Goal: Transaction & Acquisition: Purchase product/service

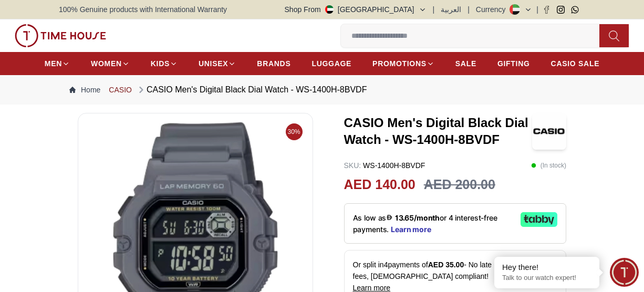
click at [127, 89] on link "CASIO" at bounding box center [120, 90] width 23 height 11
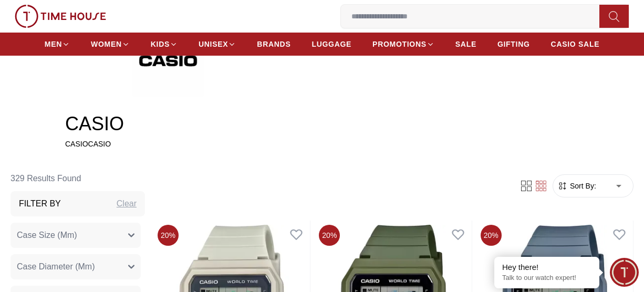
scroll to position [210, 0]
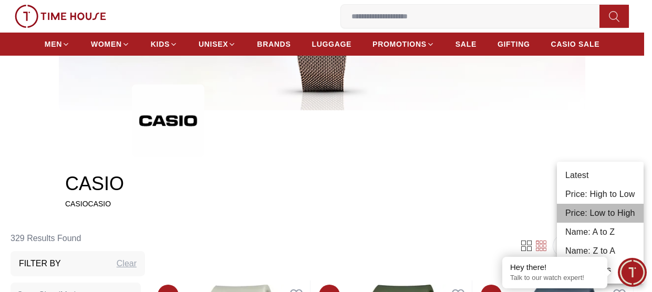
click at [600, 210] on li "Price: Low to High" at bounding box center [600, 213] width 87 height 19
type input "*"
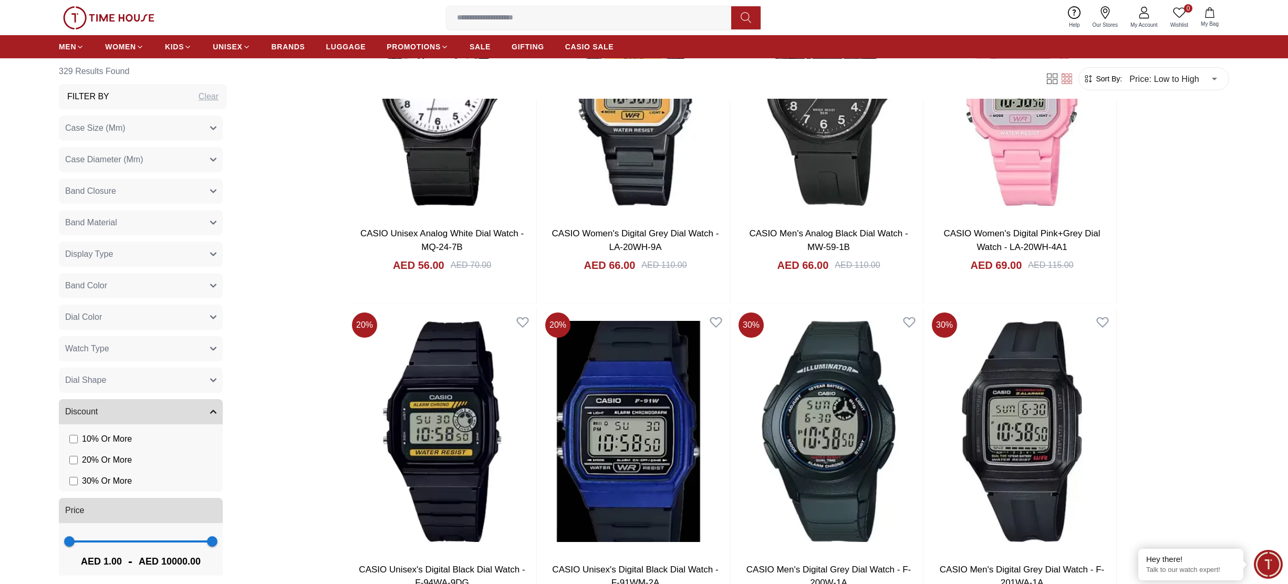
scroll to position [630, 0]
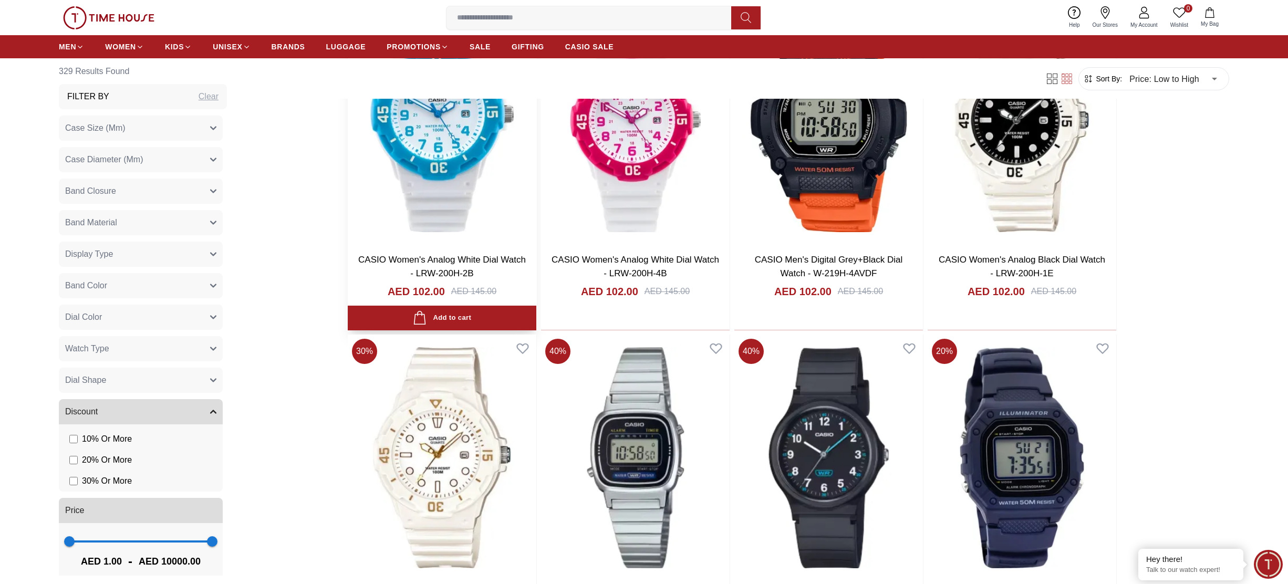
scroll to position [3467, 0]
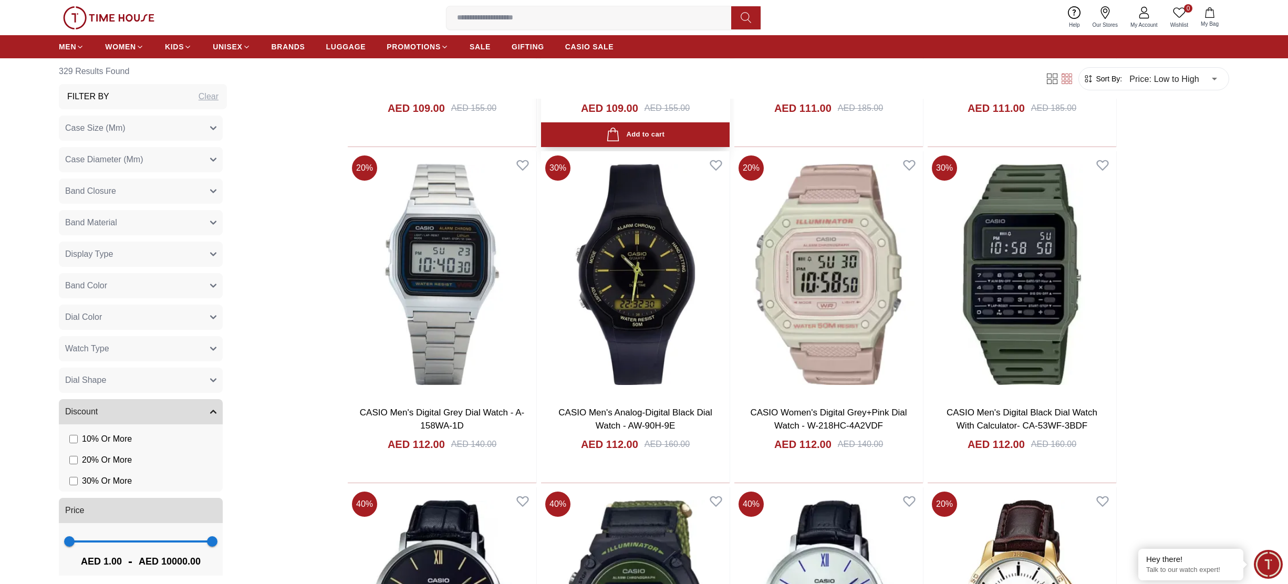
scroll to position [5148, 0]
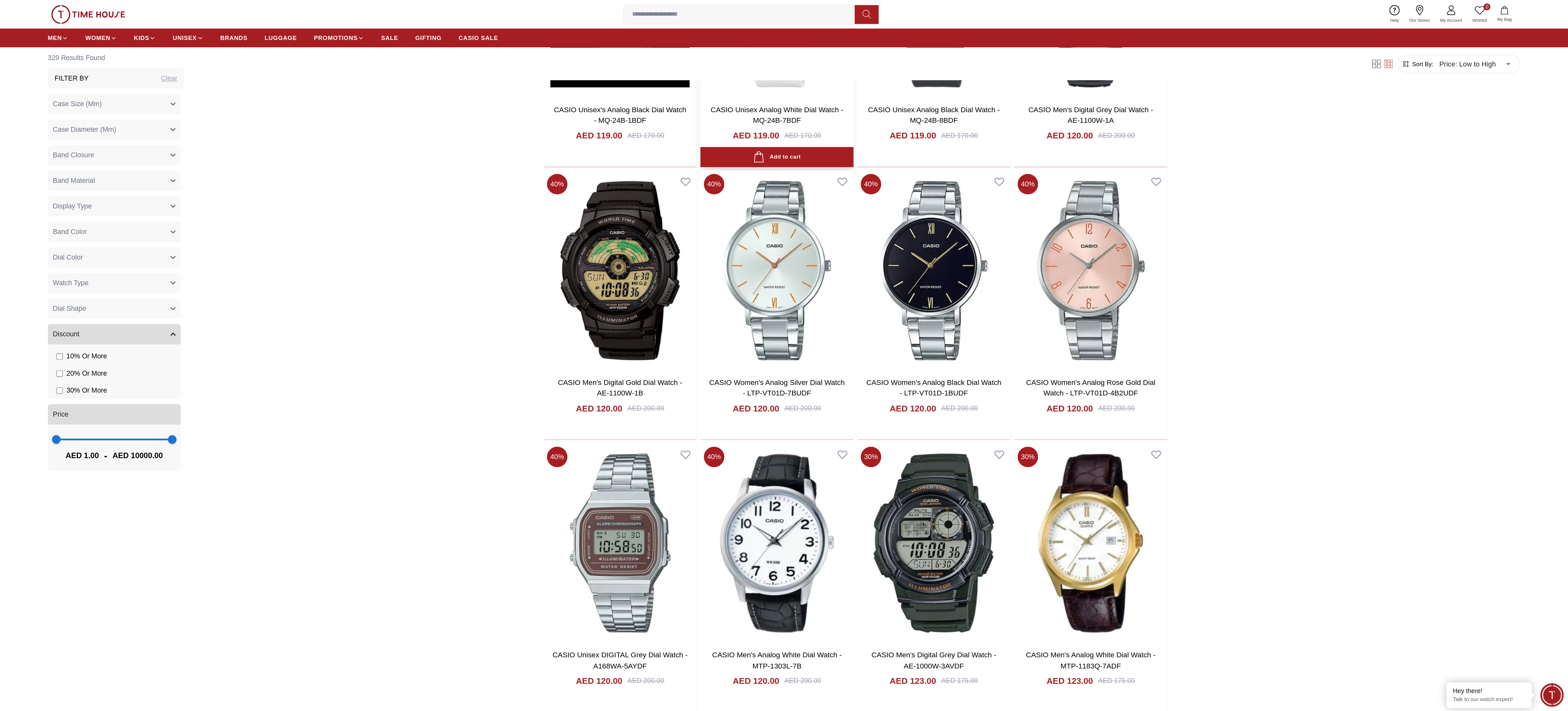
scroll to position [3800, 0]
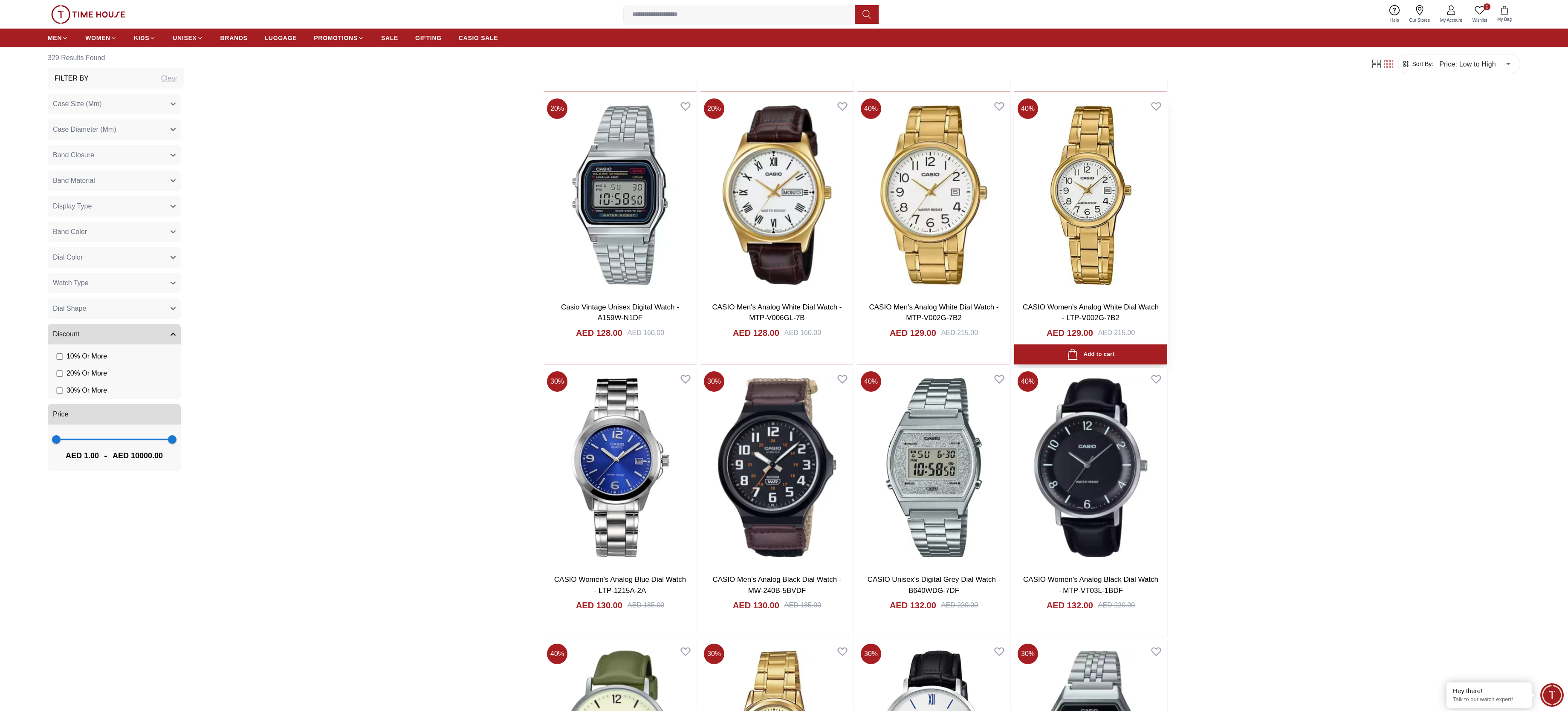
scroll to position [6388, 0]
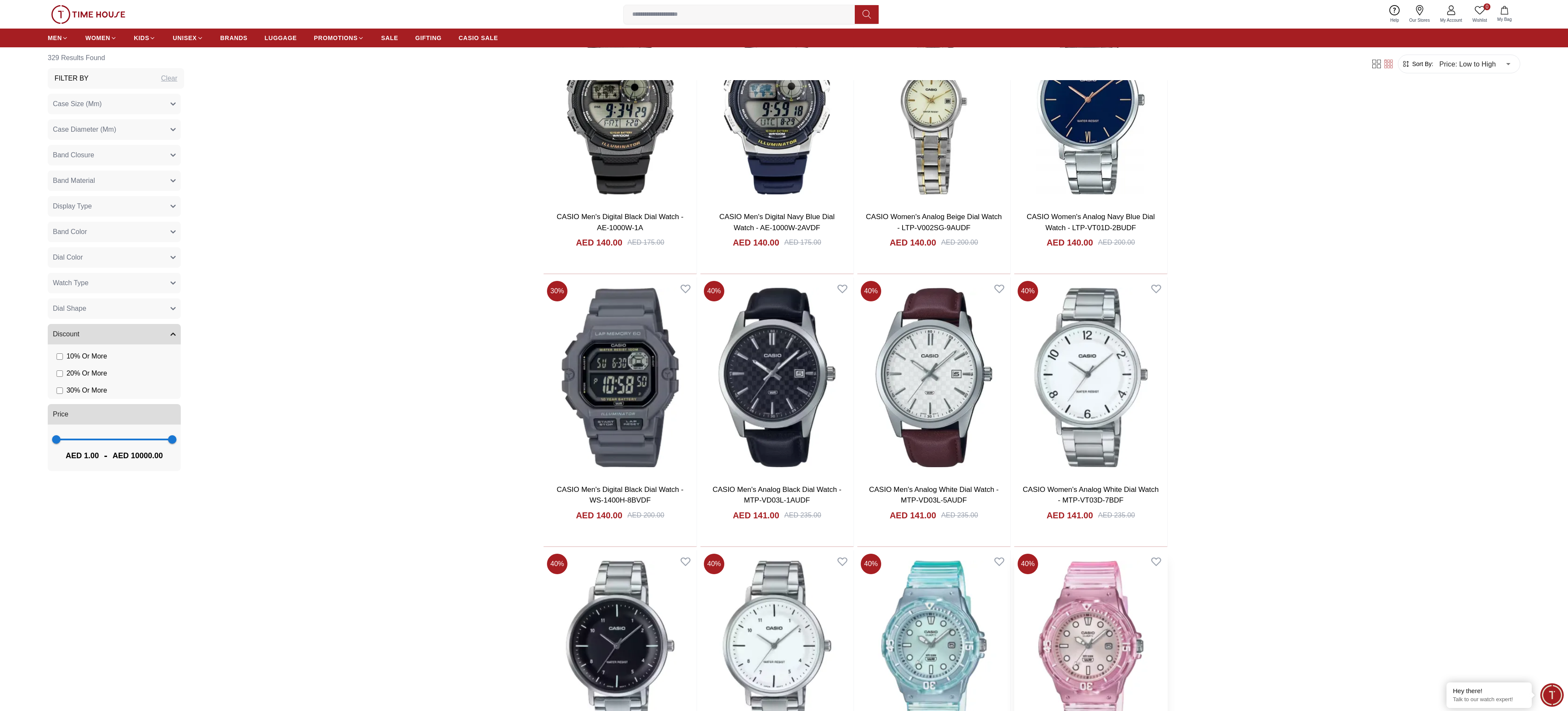
scroll to position [8307, 0]
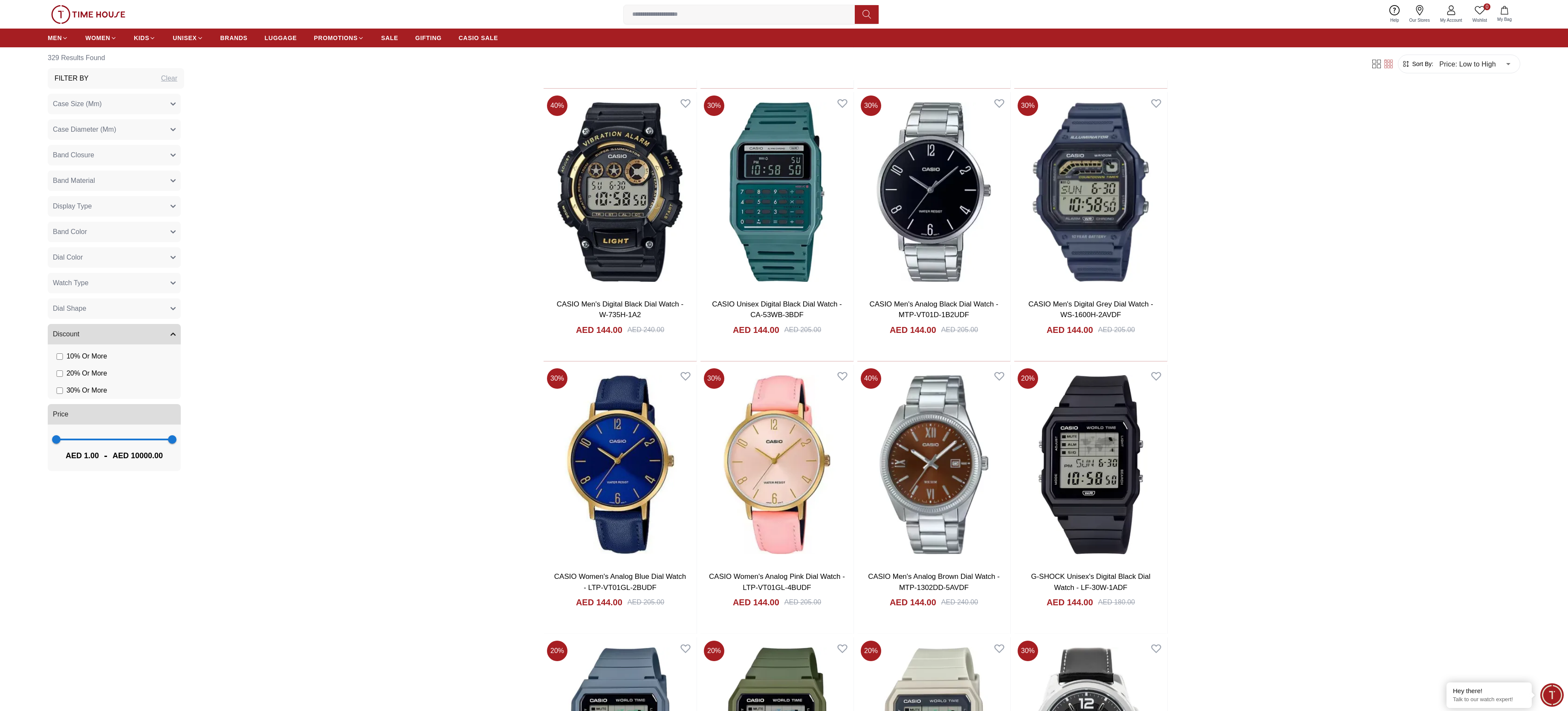
scroll to position [9586, 0]
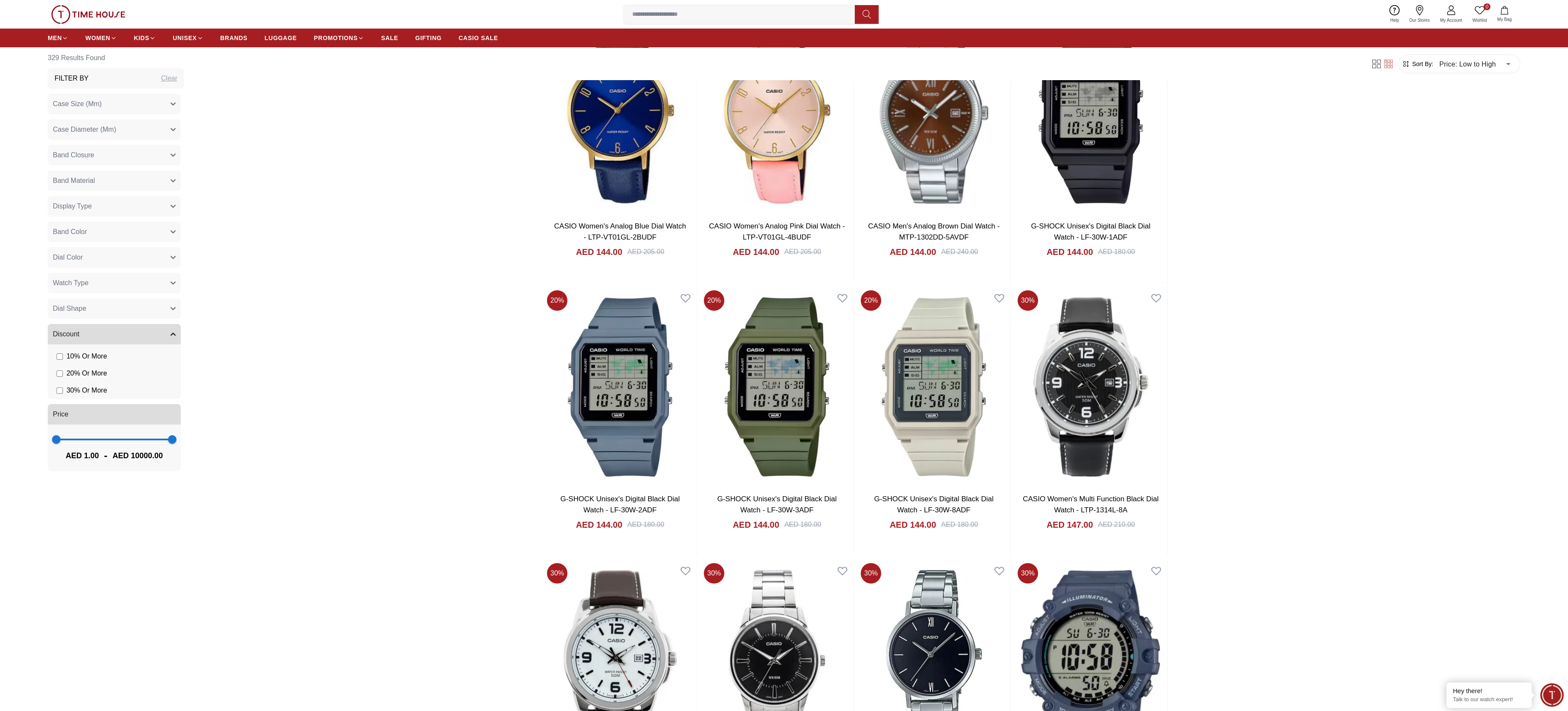
click at [86, 237] on span "30 % Or More" at bounding box center [87, 390] width 41 height 11
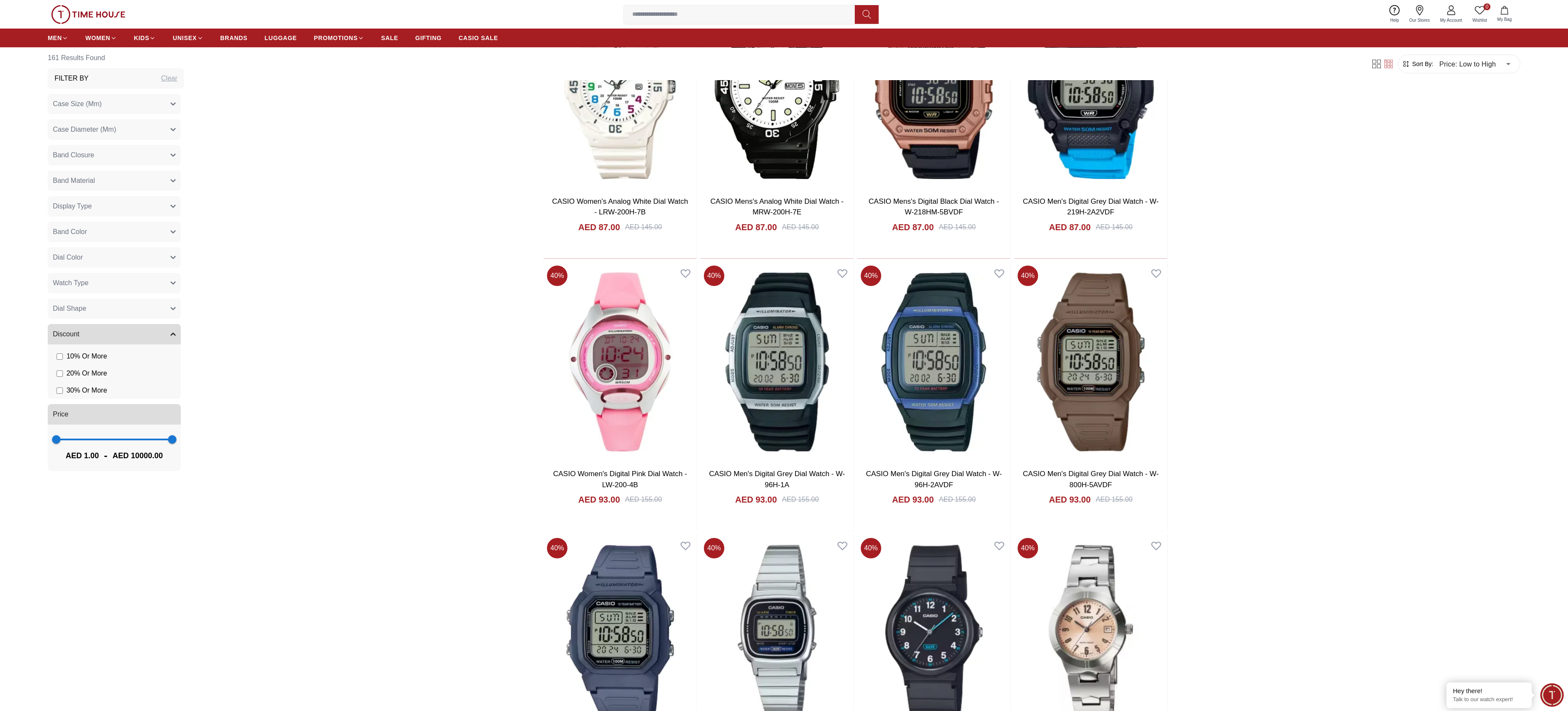
scroll to position [1279, 0]
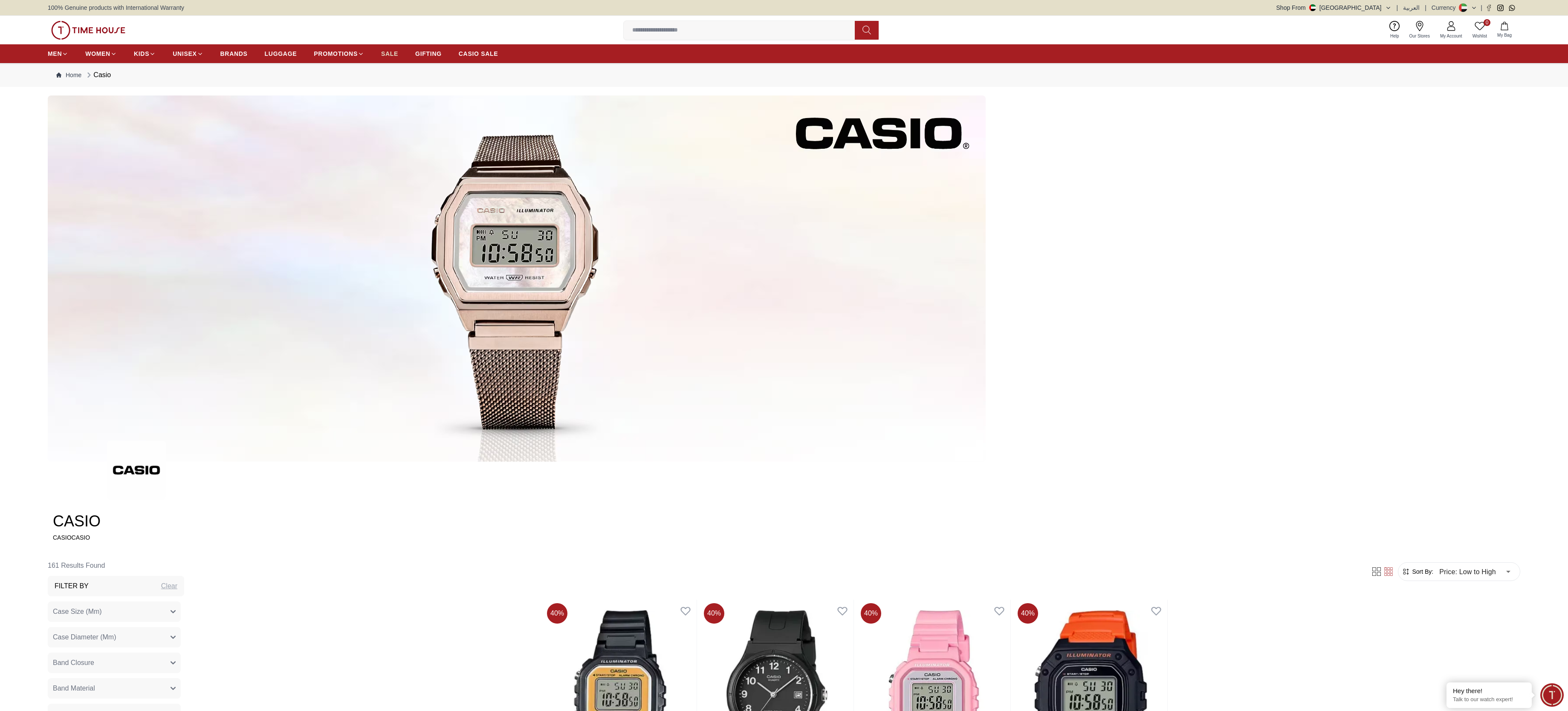
click at [389, 50] on span "SALE" at bounding box center [390, 54] width 17 height 9
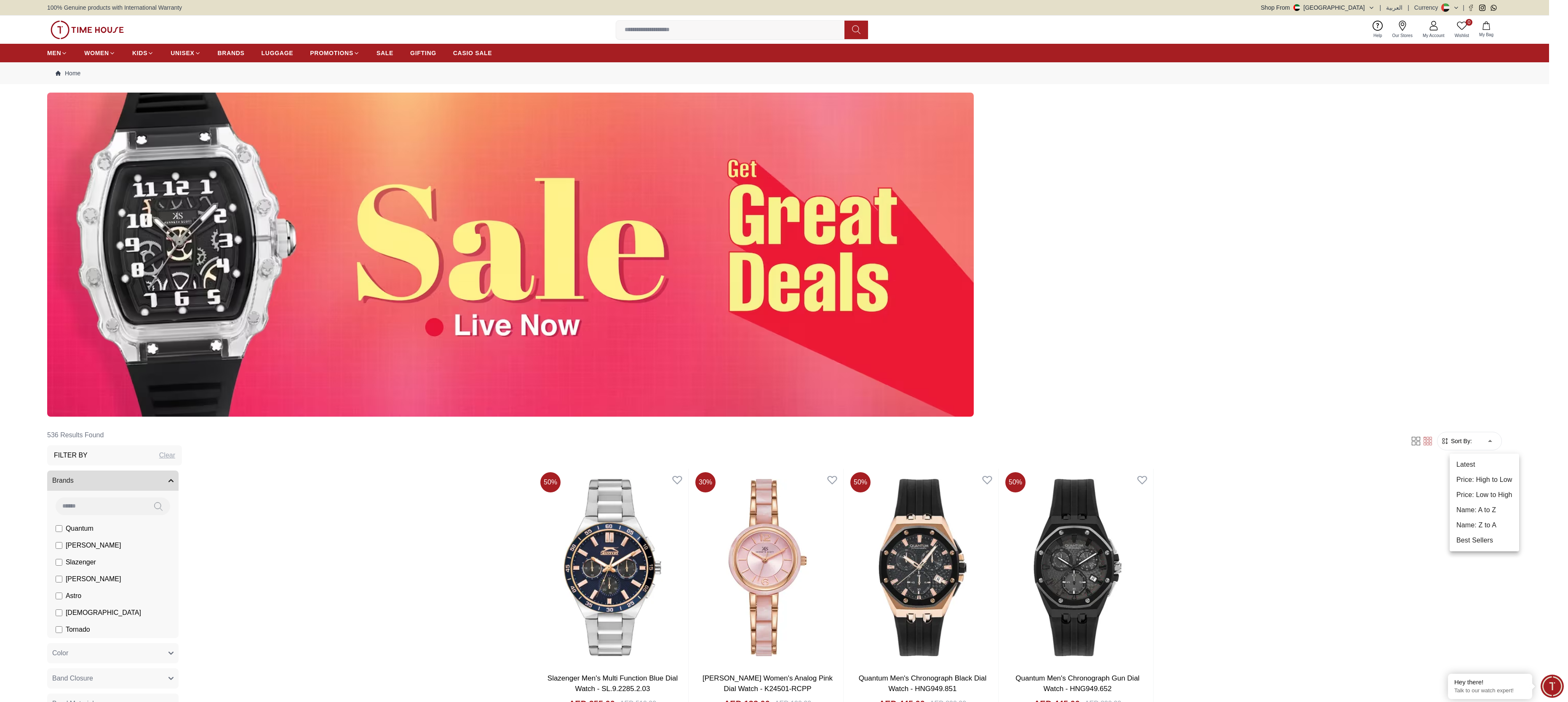
click at [515, 234] on li "Price: Low to High" at bounding box center [1484, 494] width 70 height 15
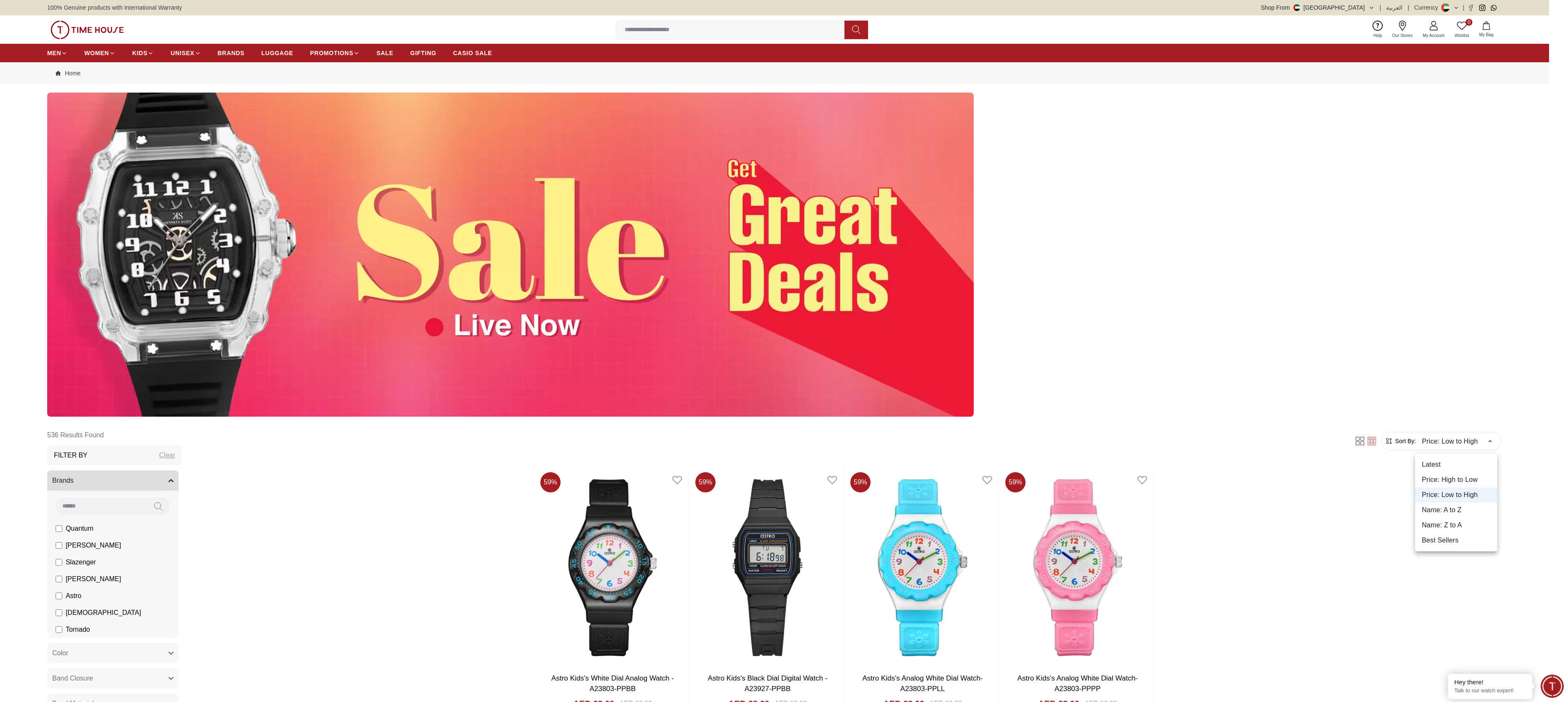
click at [515, 234] on li "Latest" at bounding box center [1456, 464] width 82 height 15
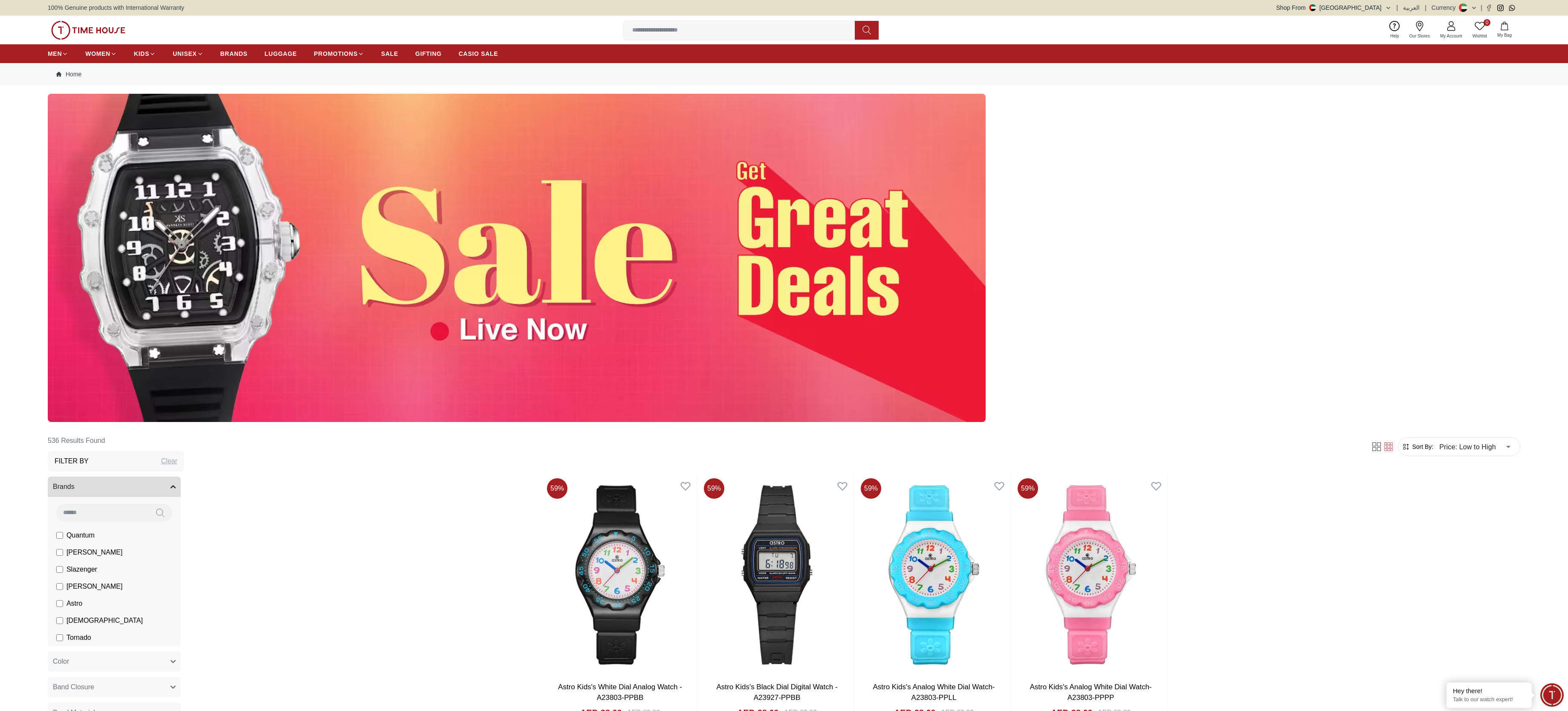
type input "*"
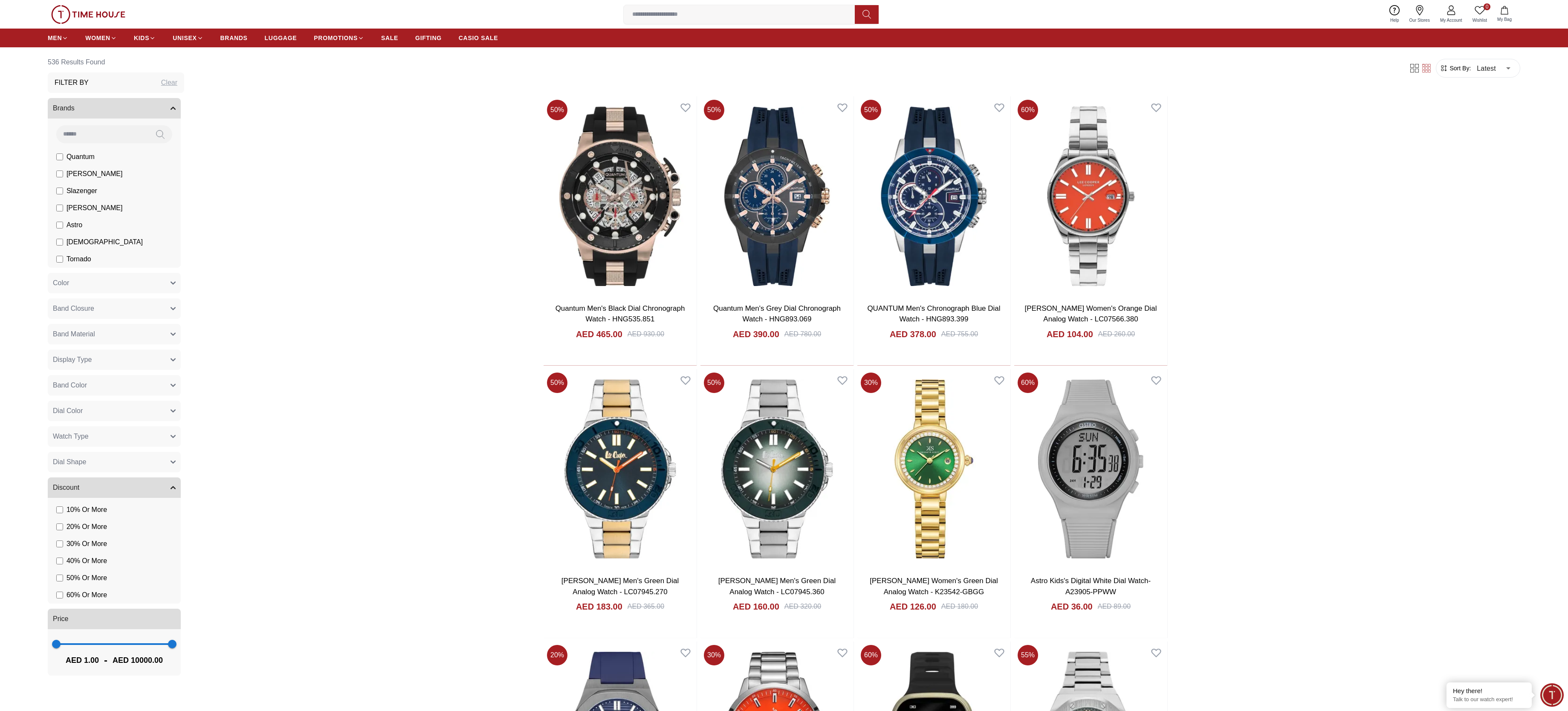
scroll to position [384, 0]
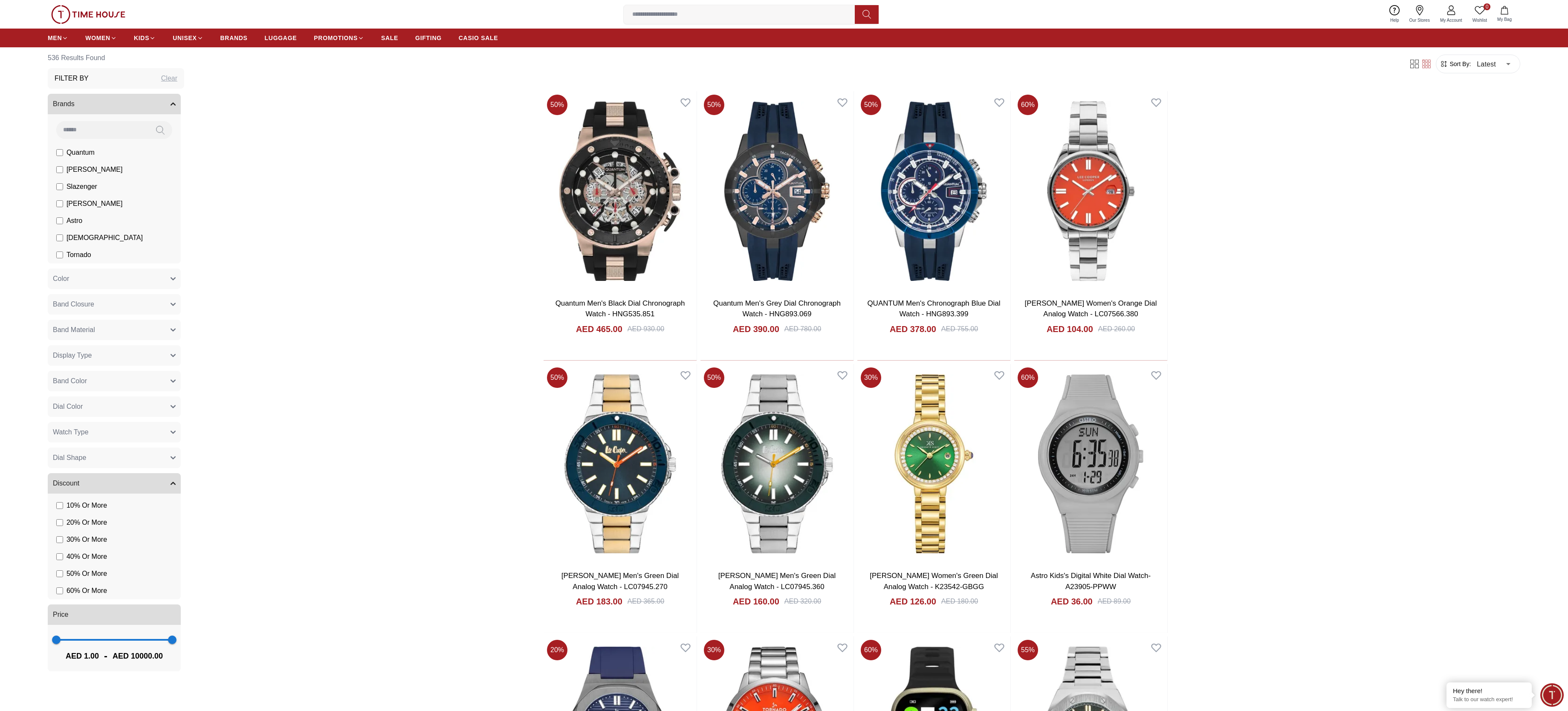
drag, startPoint x: 1087, startPoint y: 264, endPoint x: 1299, endPoint y: 151, distance: 240.2
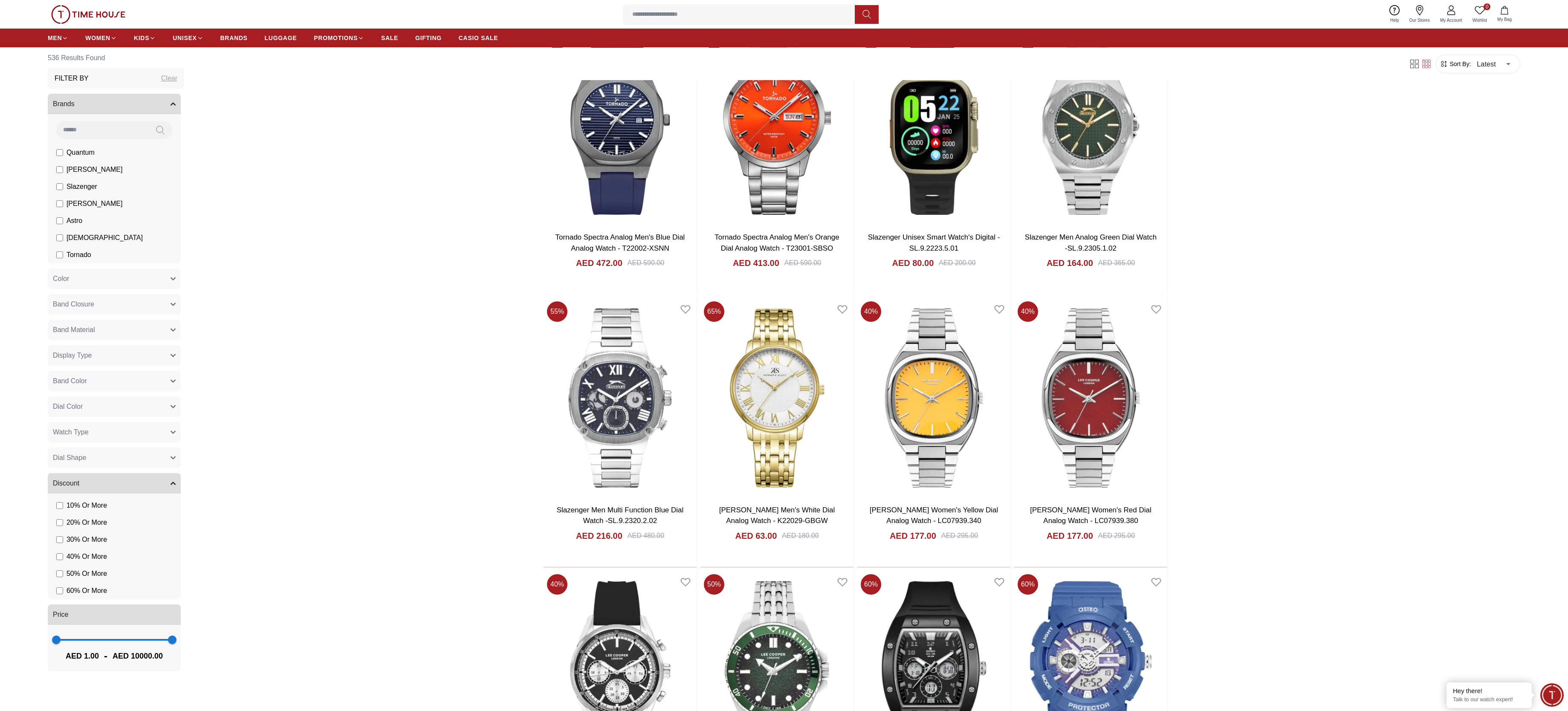
scroll to position [1151, 0]
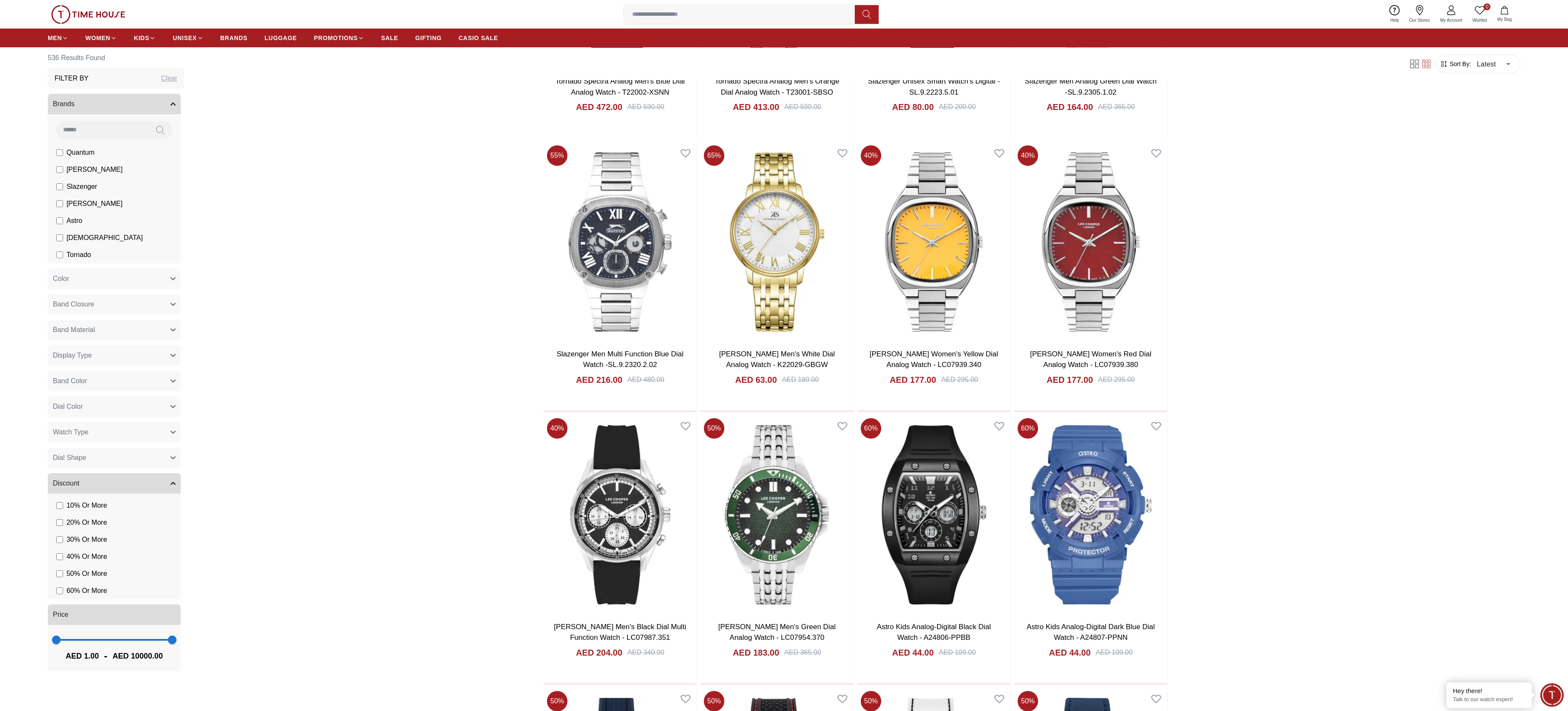
scroll to position [1279, 0]
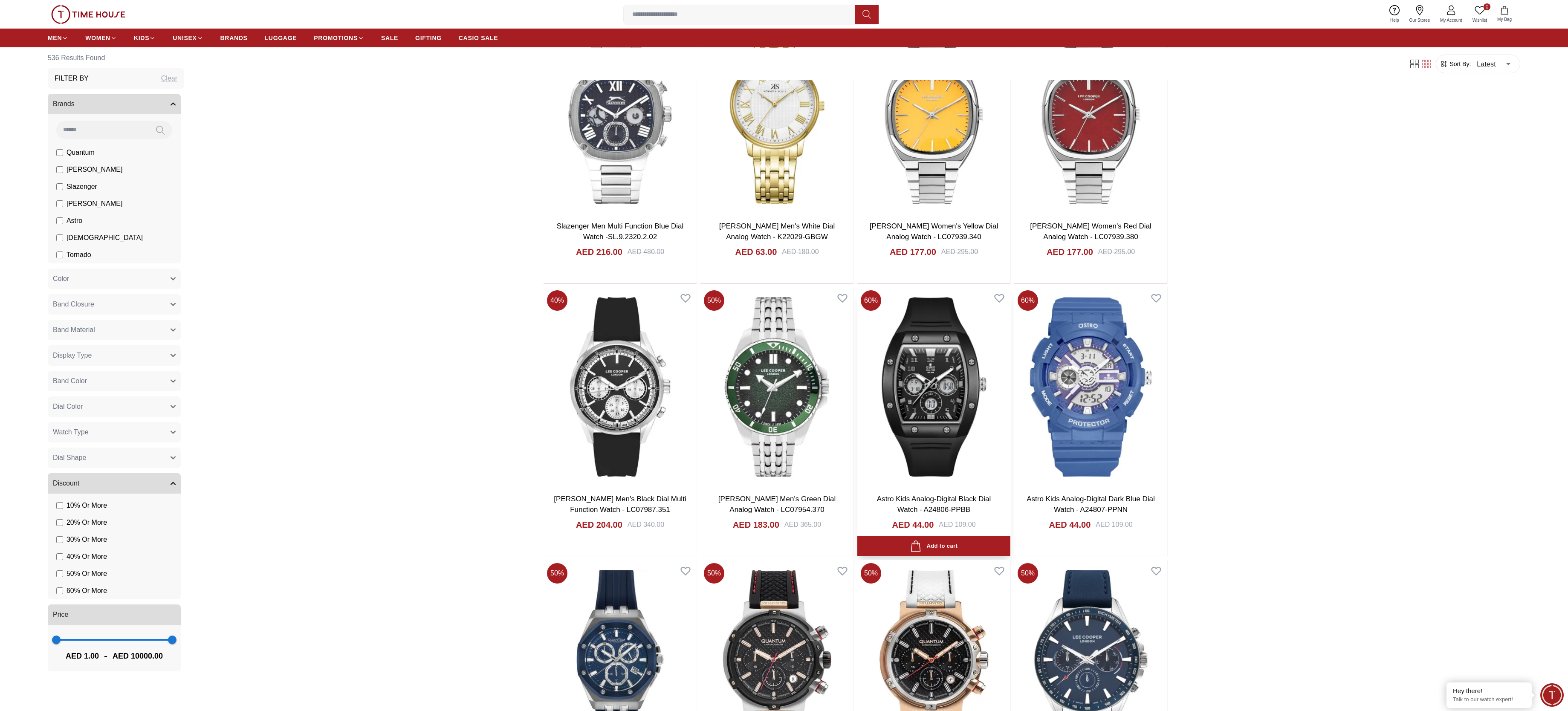
drag, startPoint x: 946, startPoint y: 493, endPoint x: 937, endPoint y: 435, distance: 58.7
click at [522, 237] on div "Filter Sort By: Latest * ​ 50 % Quantum Men's Black Dial Chronograph Watch - HN…" at bounding box center [855, 546] width 1329 height 2790
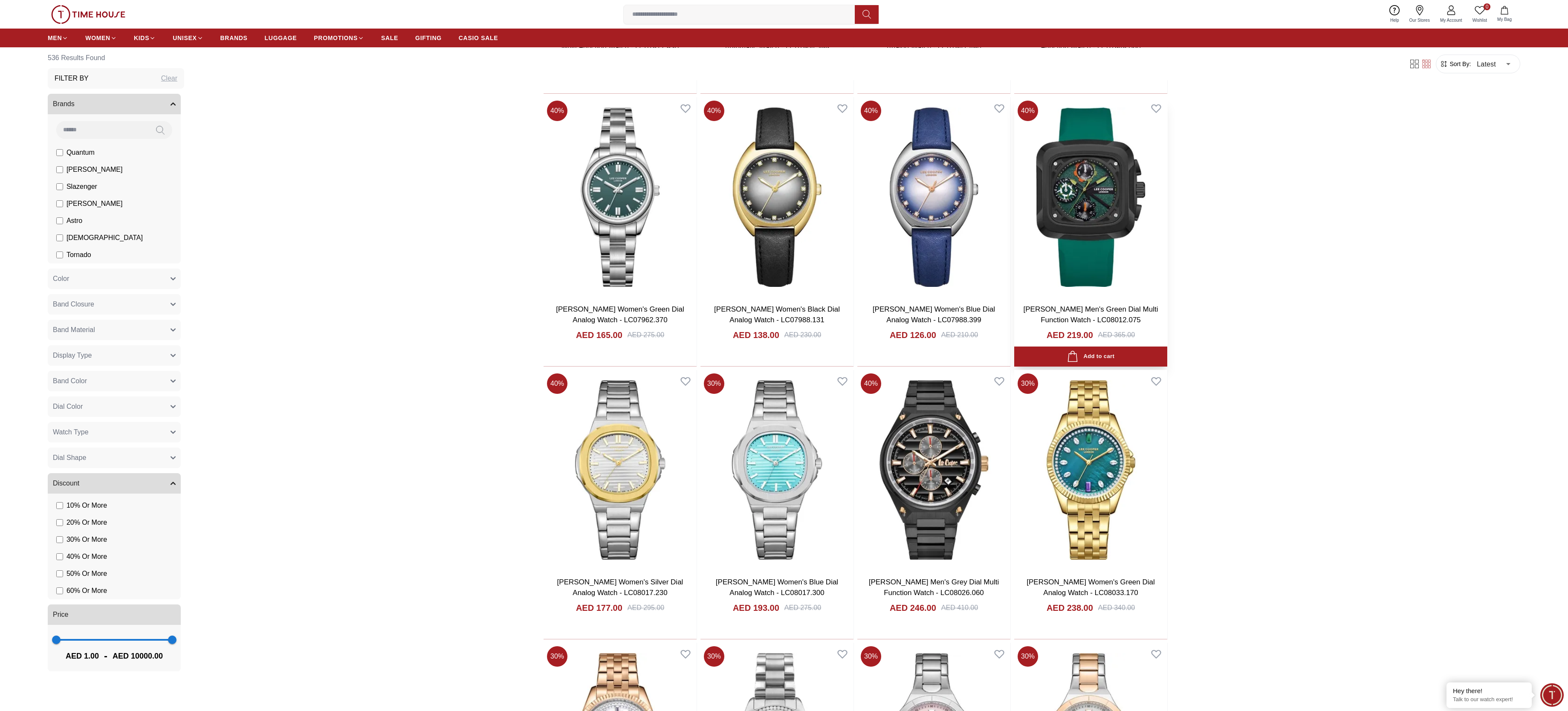
scroll to position [2430, 0]
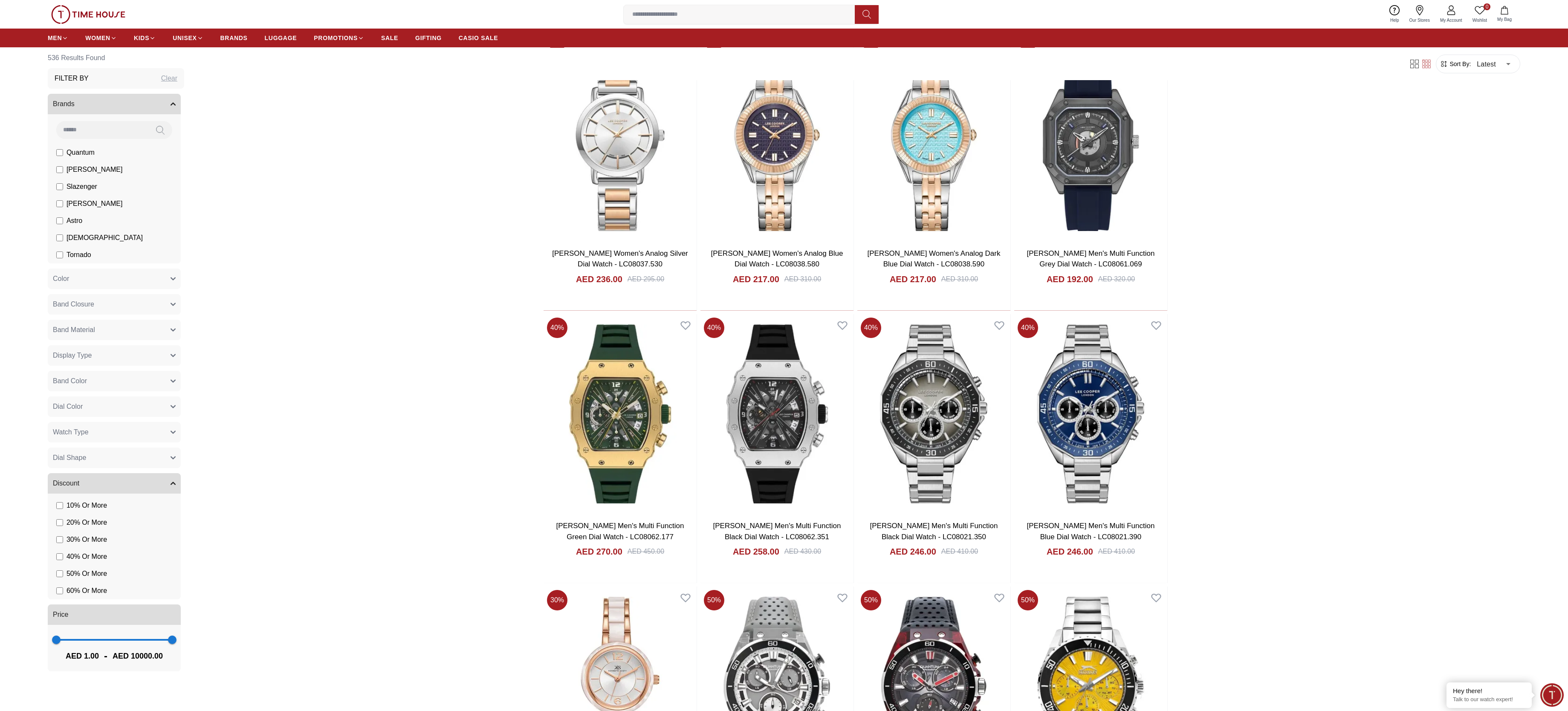
scroll to position [3709, 0]
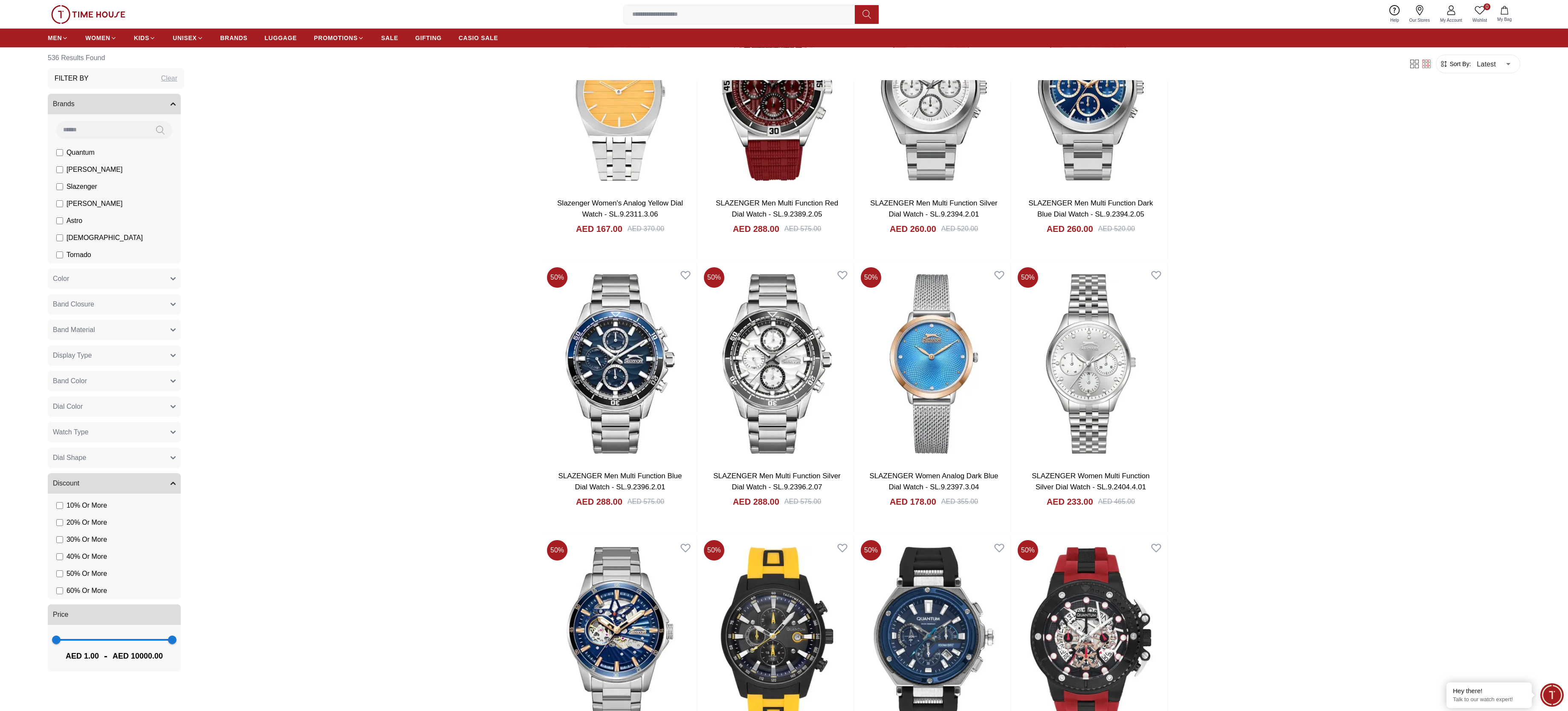
scroll to position [4860, 0]
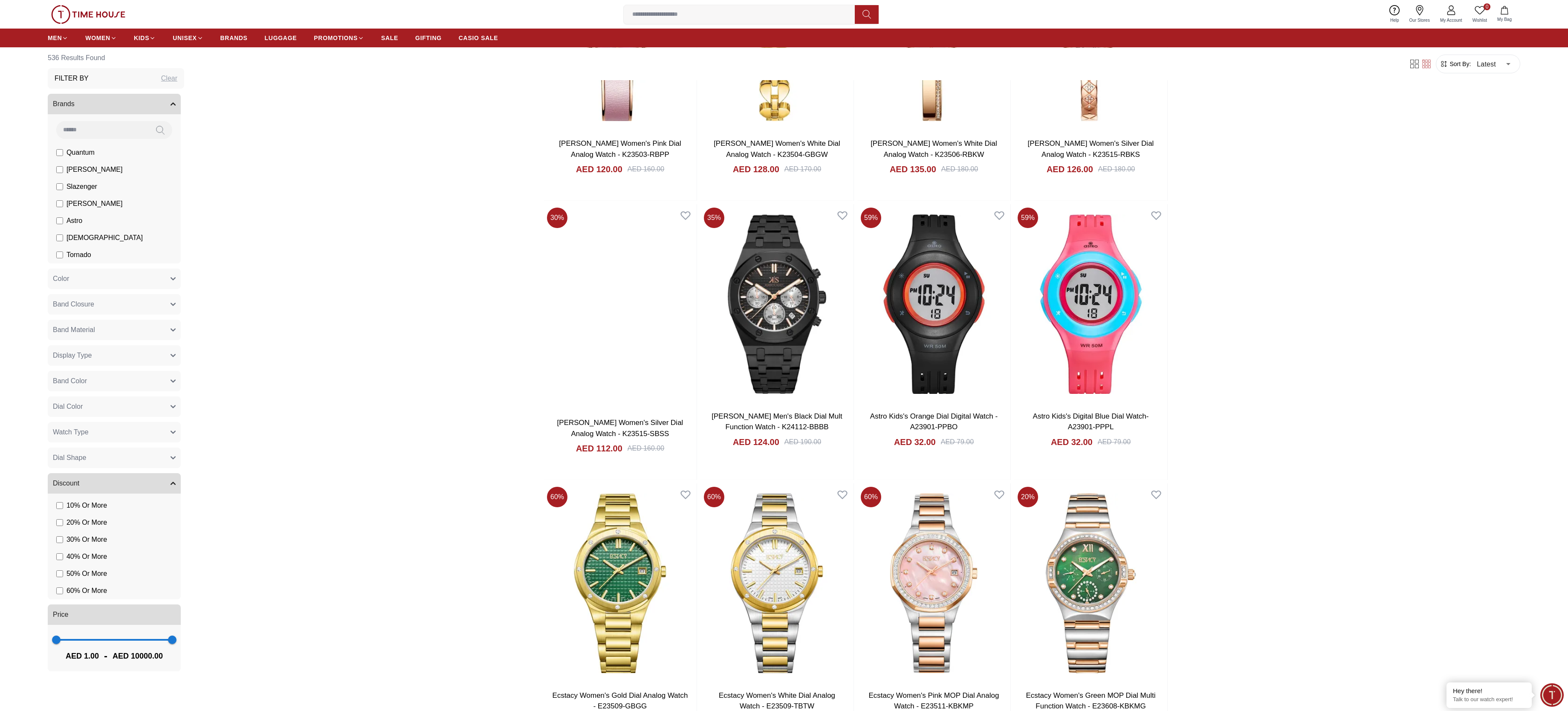
scroll to position [6651, 0]
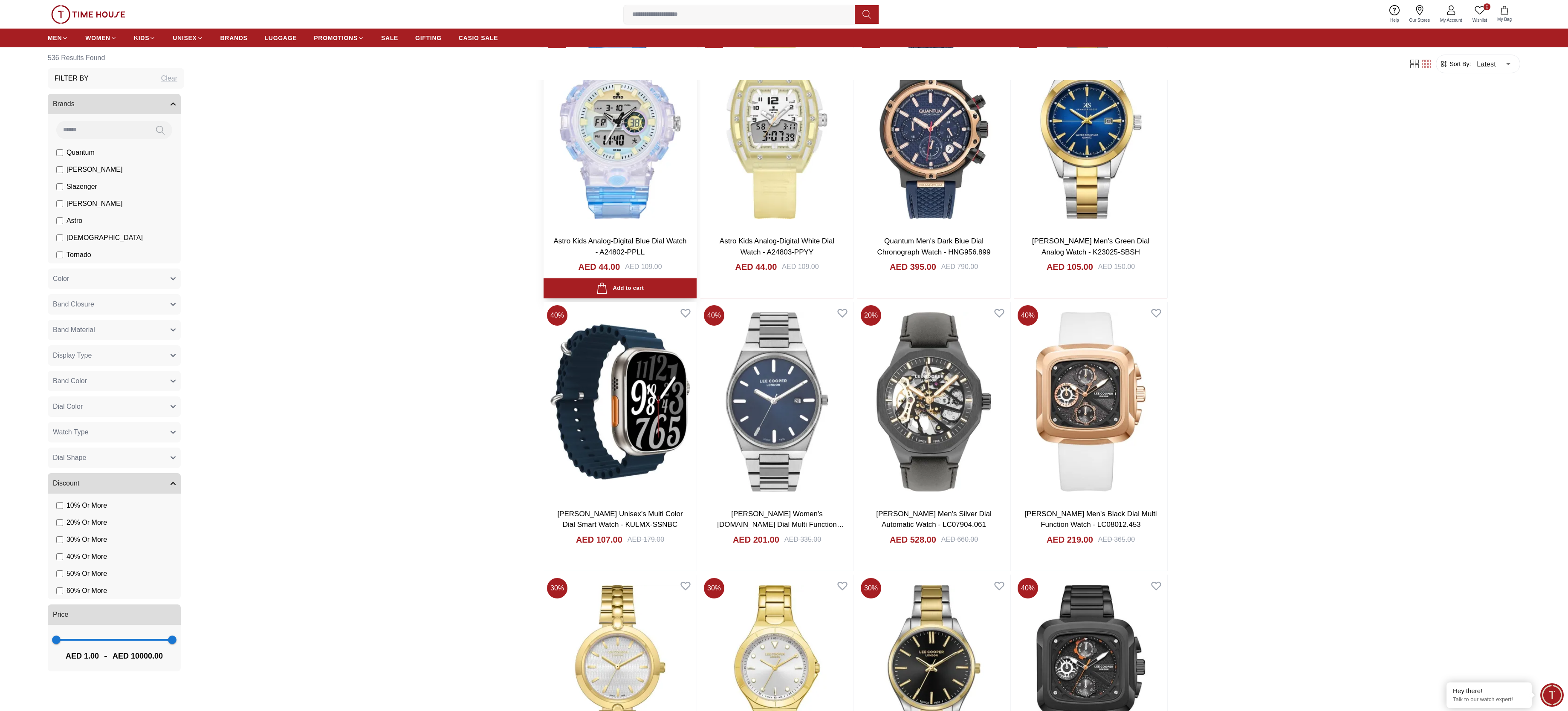
scroll to position [7547, 0]
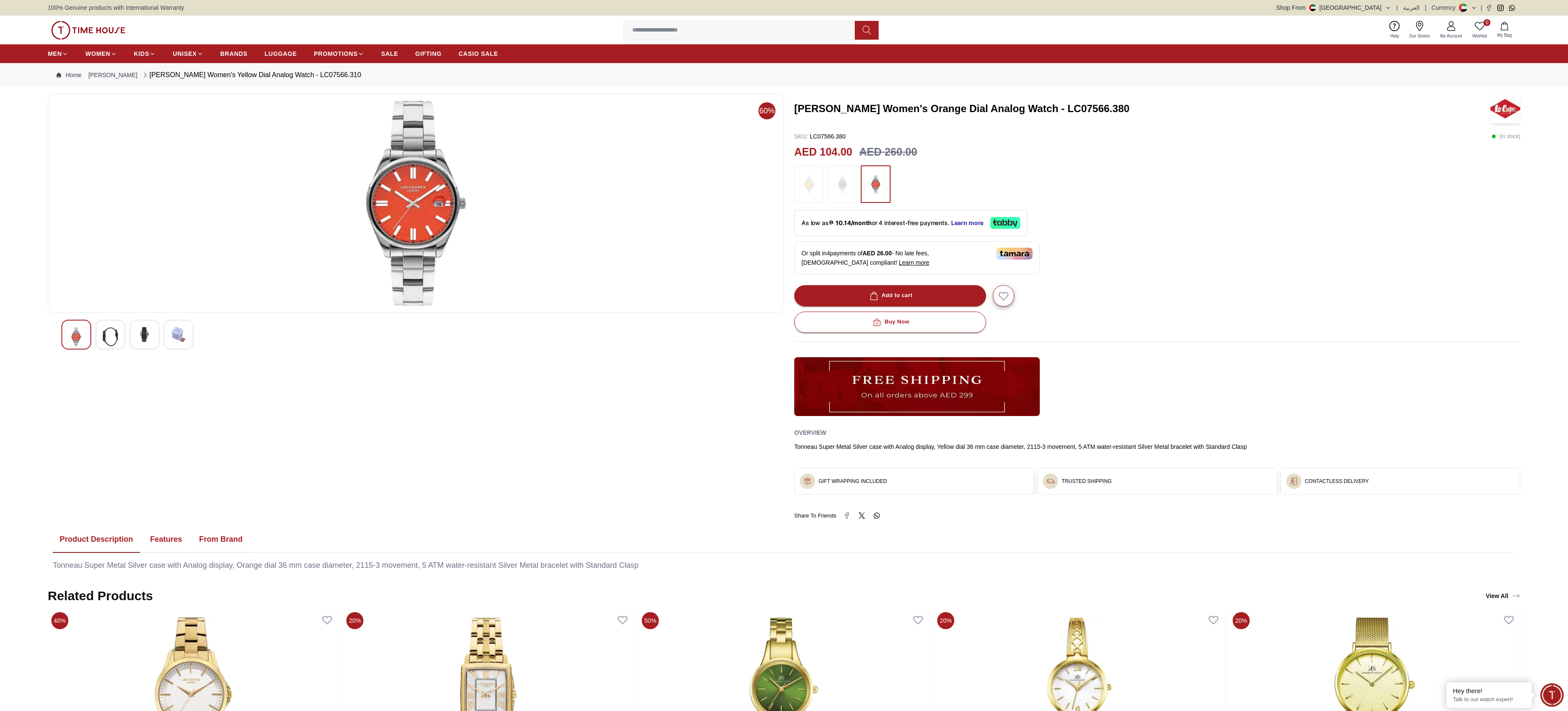
click at [104, 339] on img at bounding box center [110, 337] width 15 height 19
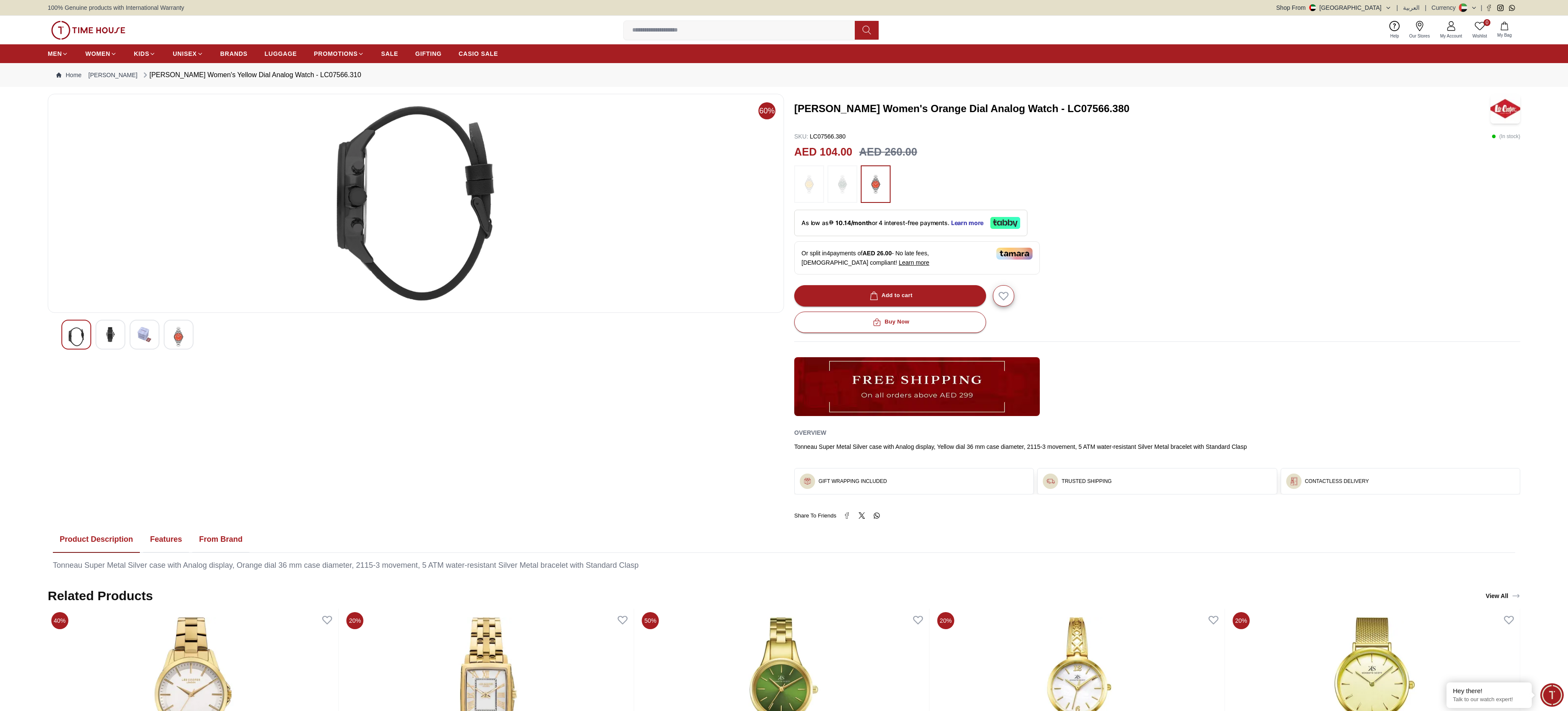
click at [133, 336] on div at bounding box center [144, 334] width 30 height 30
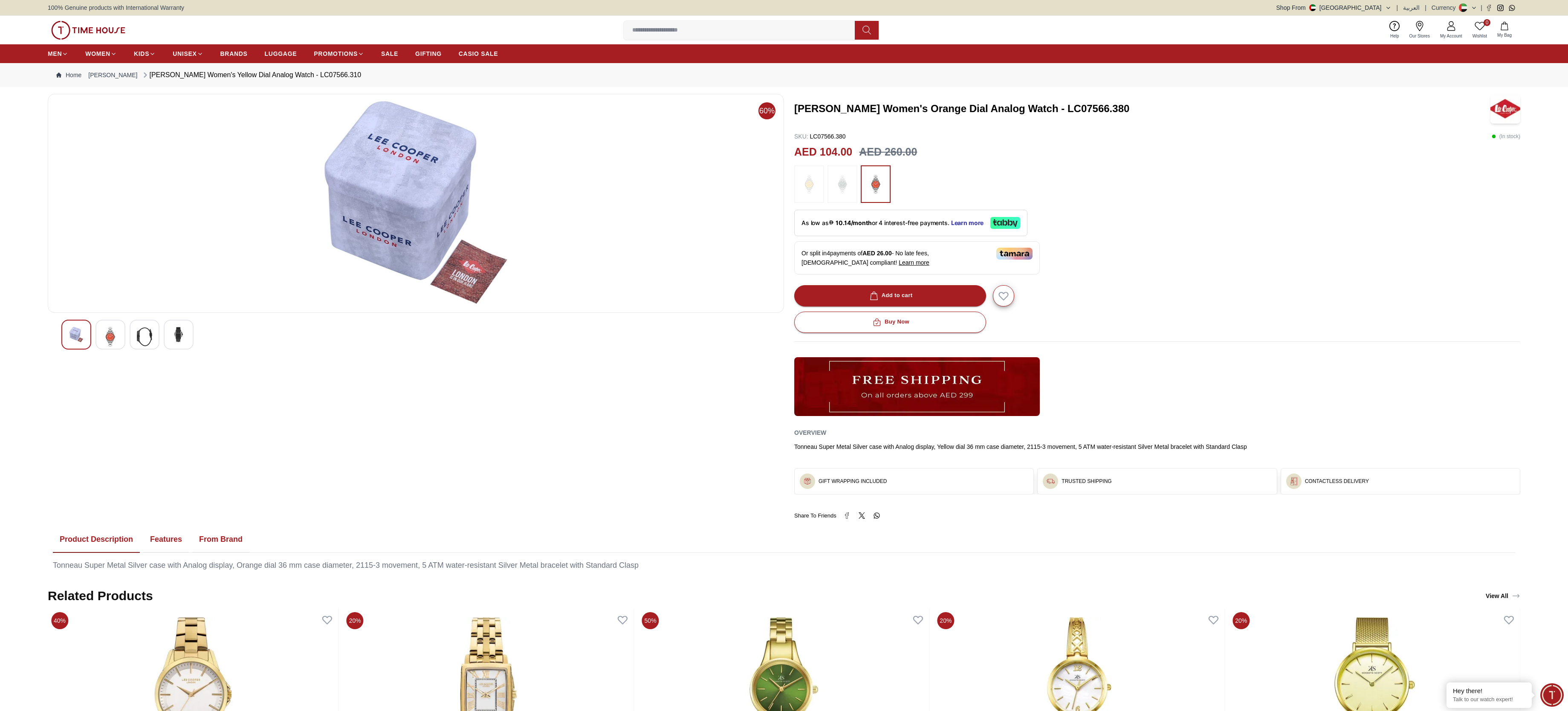
click at [171, 339] on img at bounding box center [179, 334] width 15 height 15
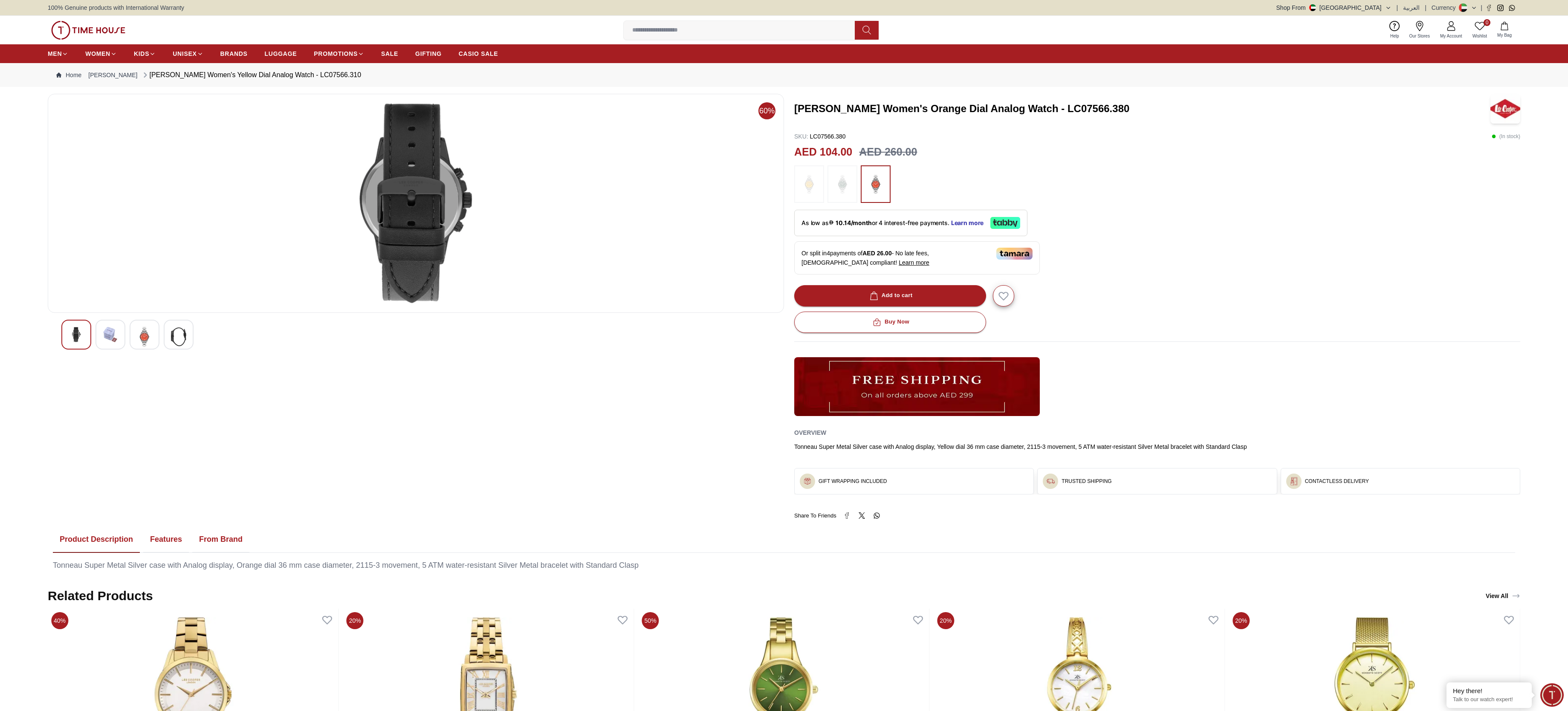
click at [86, 345] on div at bounding box center [76, 334] width 30 height 30
click at [84, 338] on div at bounding box center [76, 334] width 30 height 30
click at [102, 336] on div at bounding box center [110, 334] width 30 height 30
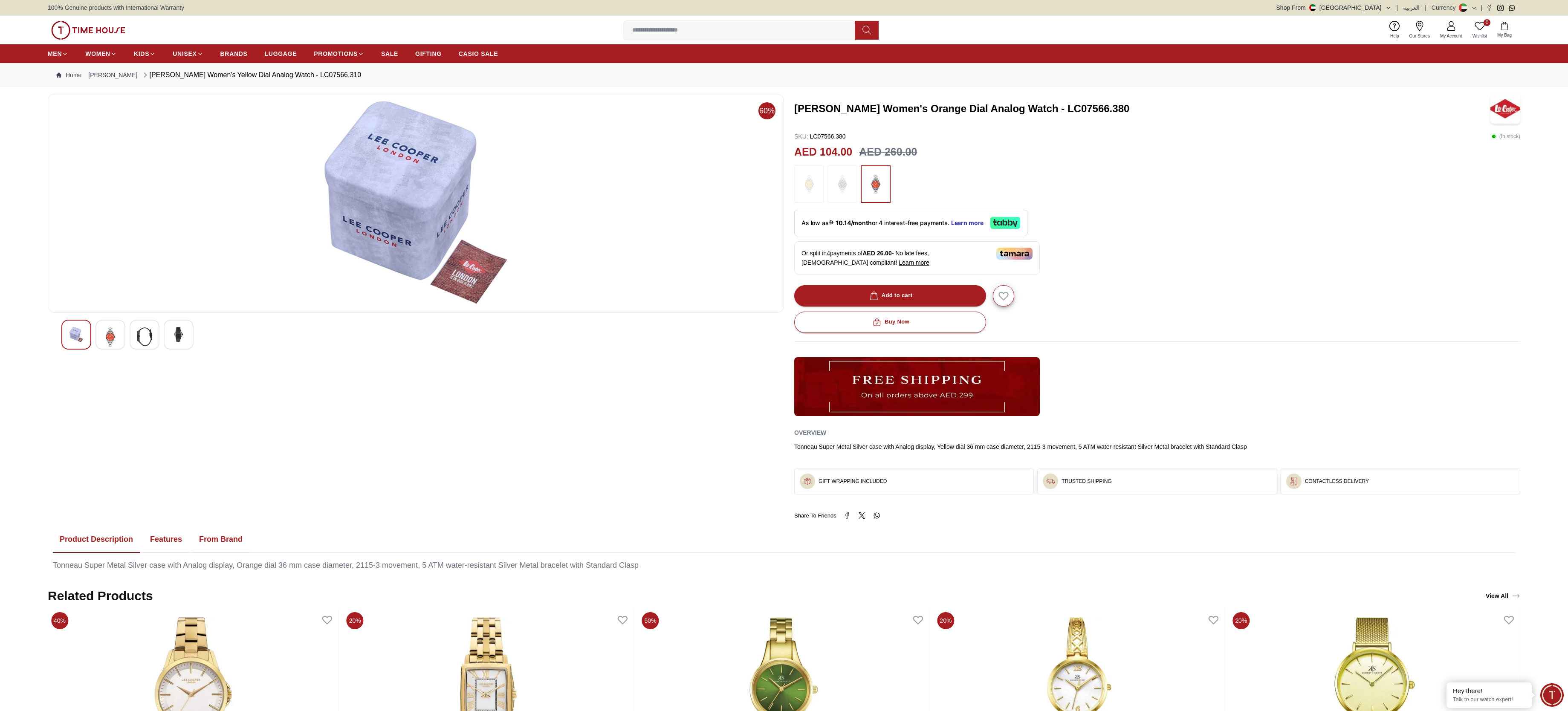
click at [144, 335] on img at bounding box center [144, 337] width 15 height 19
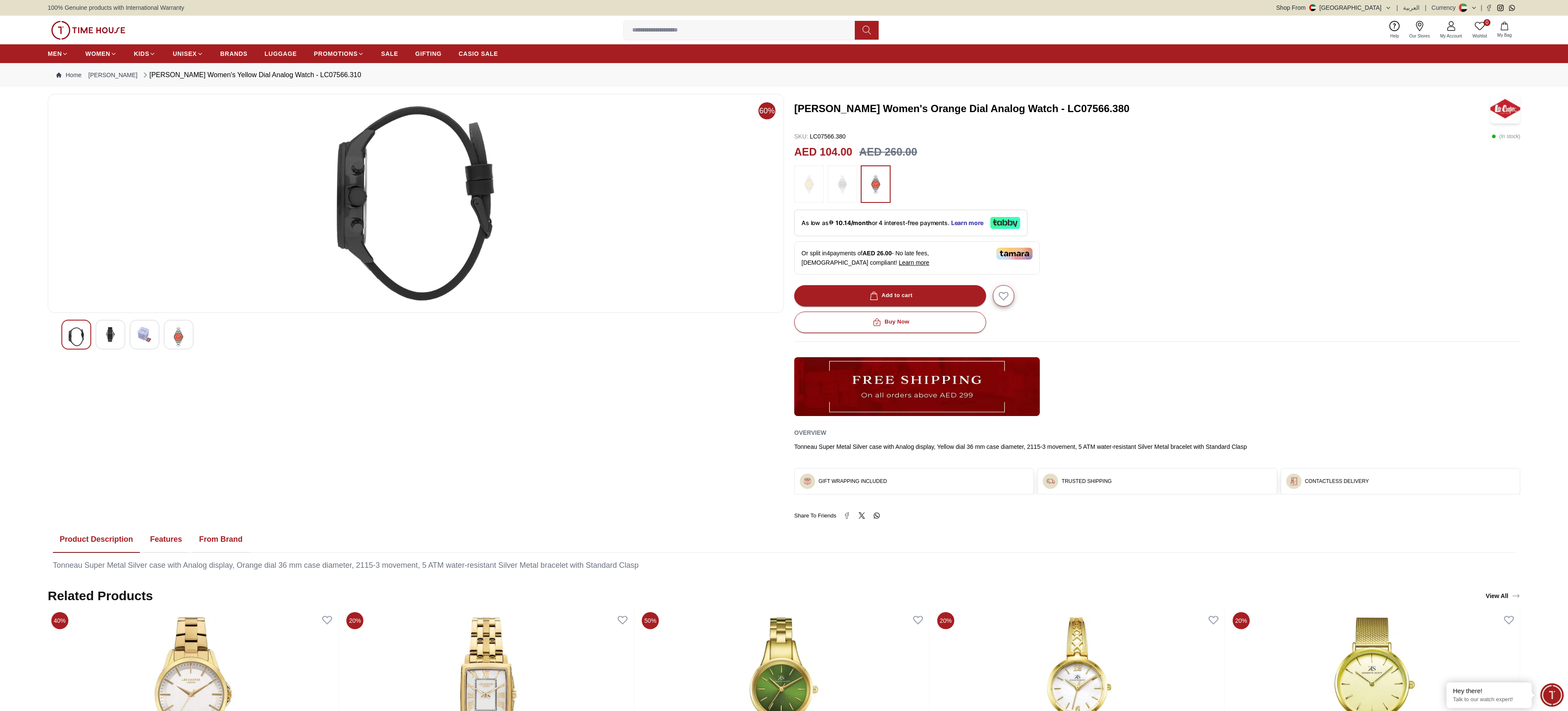
click at [111, 331] on img at bounding box center [110, 334] width 15 height 15
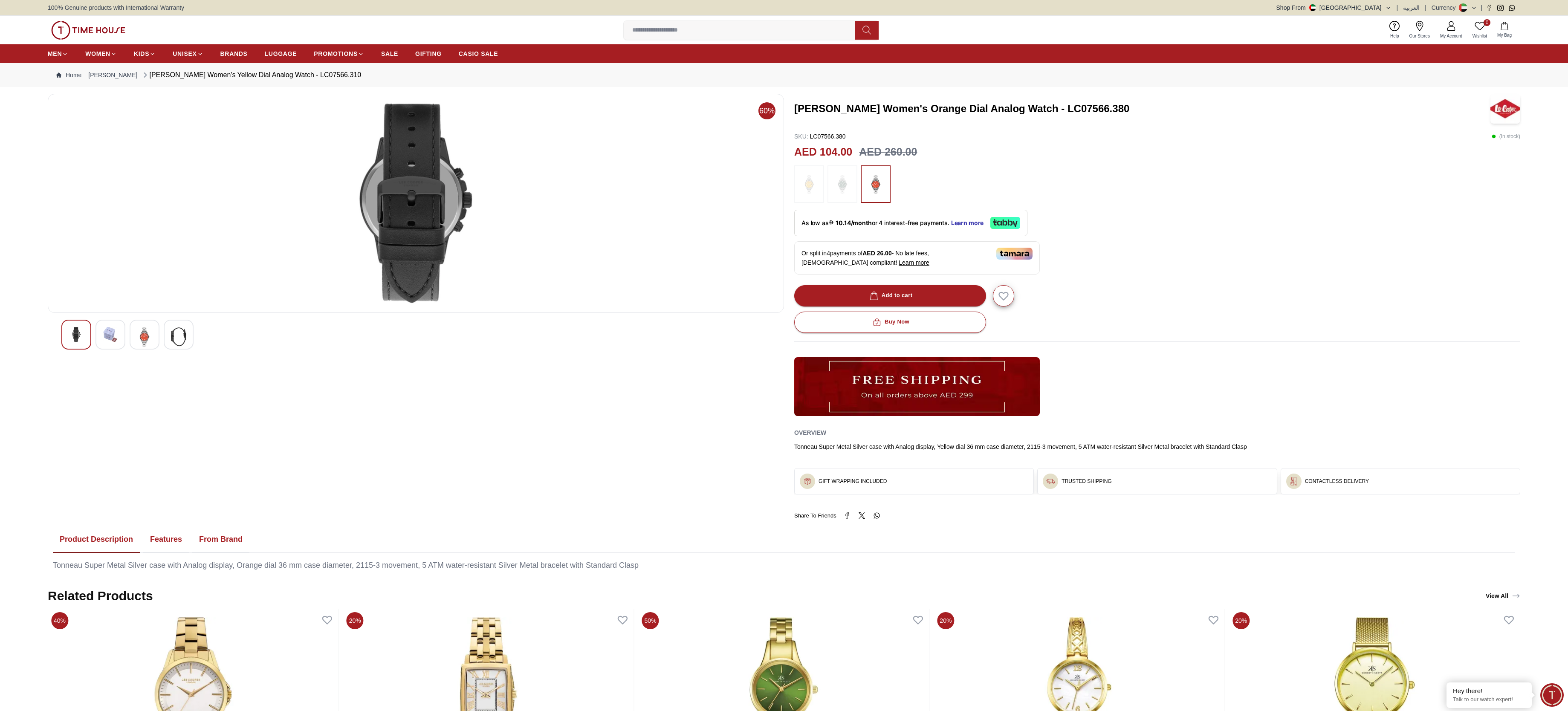
click at [138, 335] on div at bounding box center [144, 334] width 30 height 30
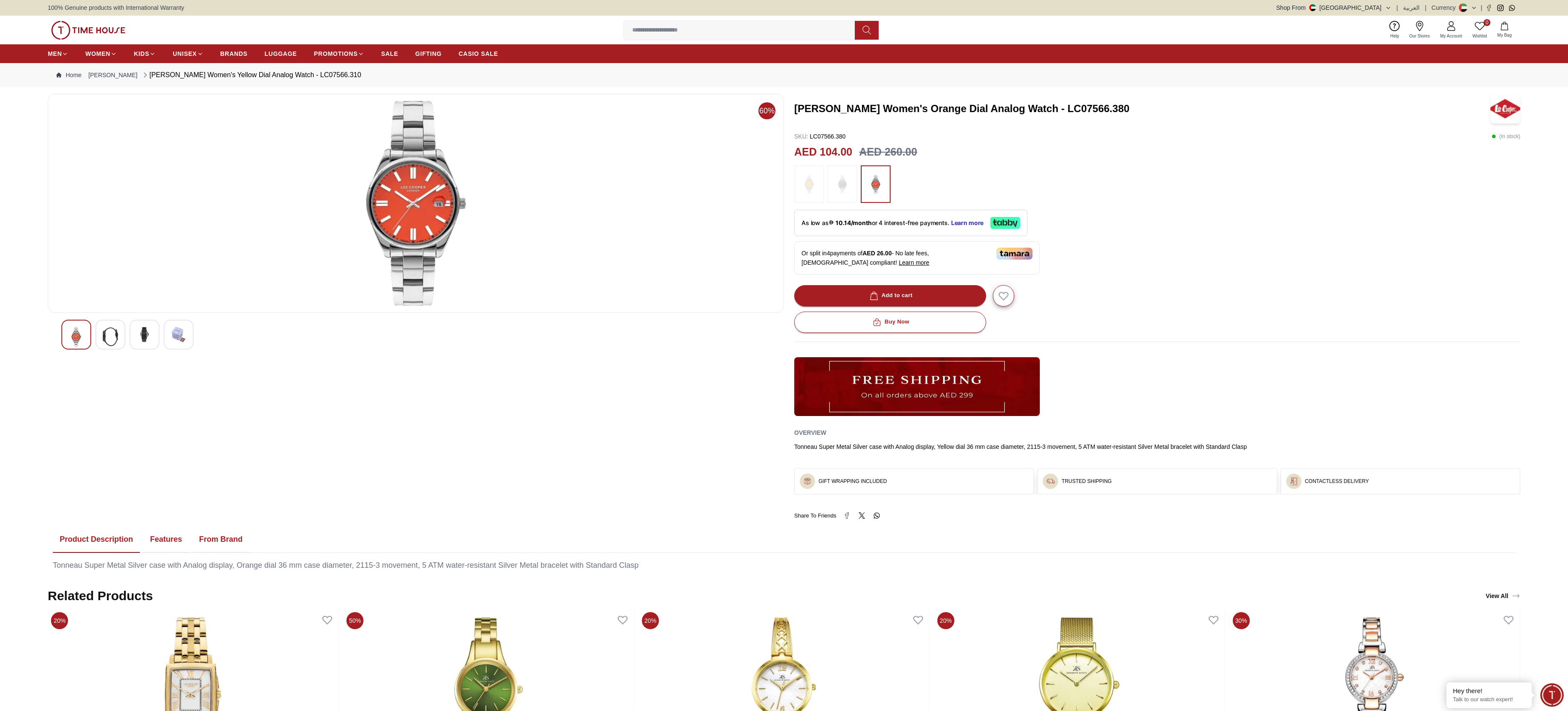
click at [104, 331] on img at bounding box center [110, 337] width 15 height 19
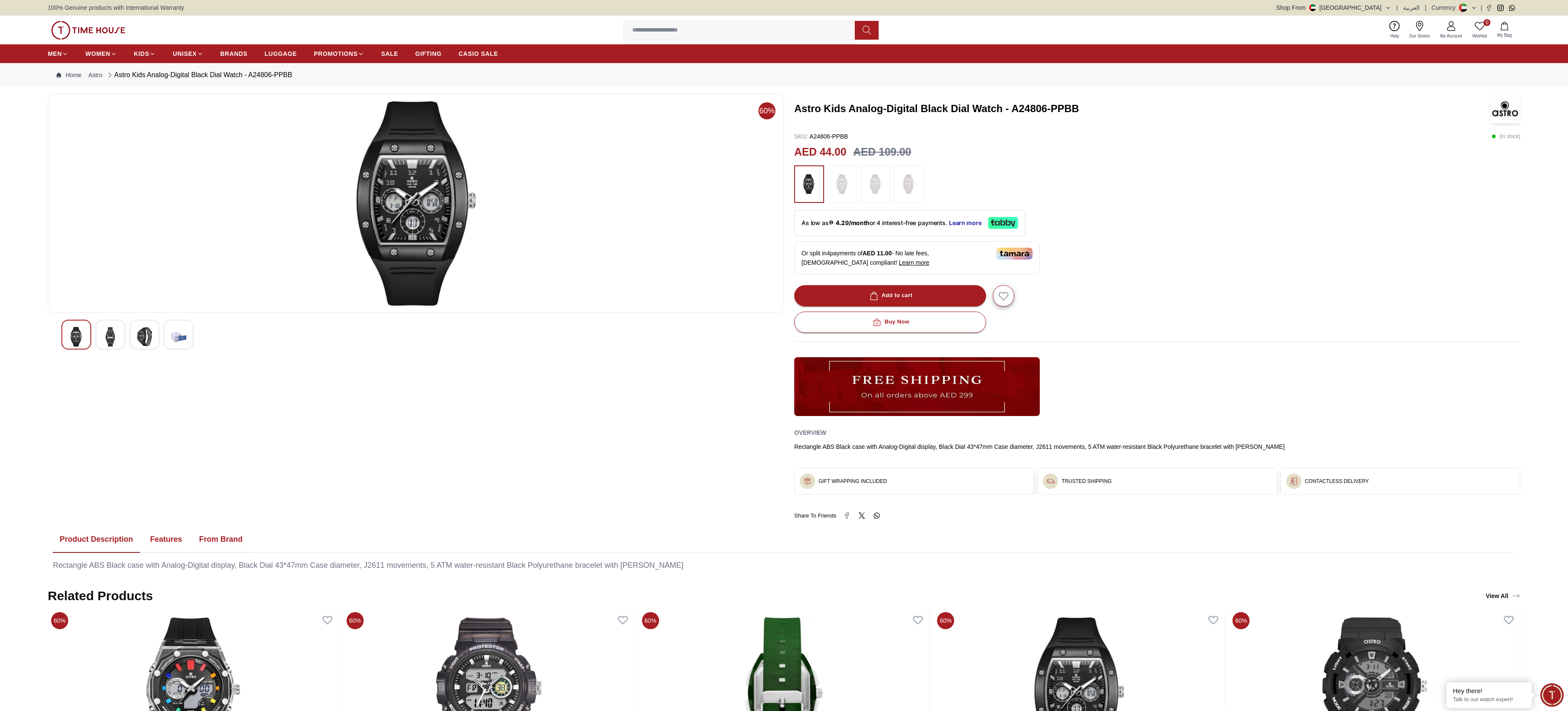
click at [140, 345] on img at bounding box center [144, 337] width 15 height 19
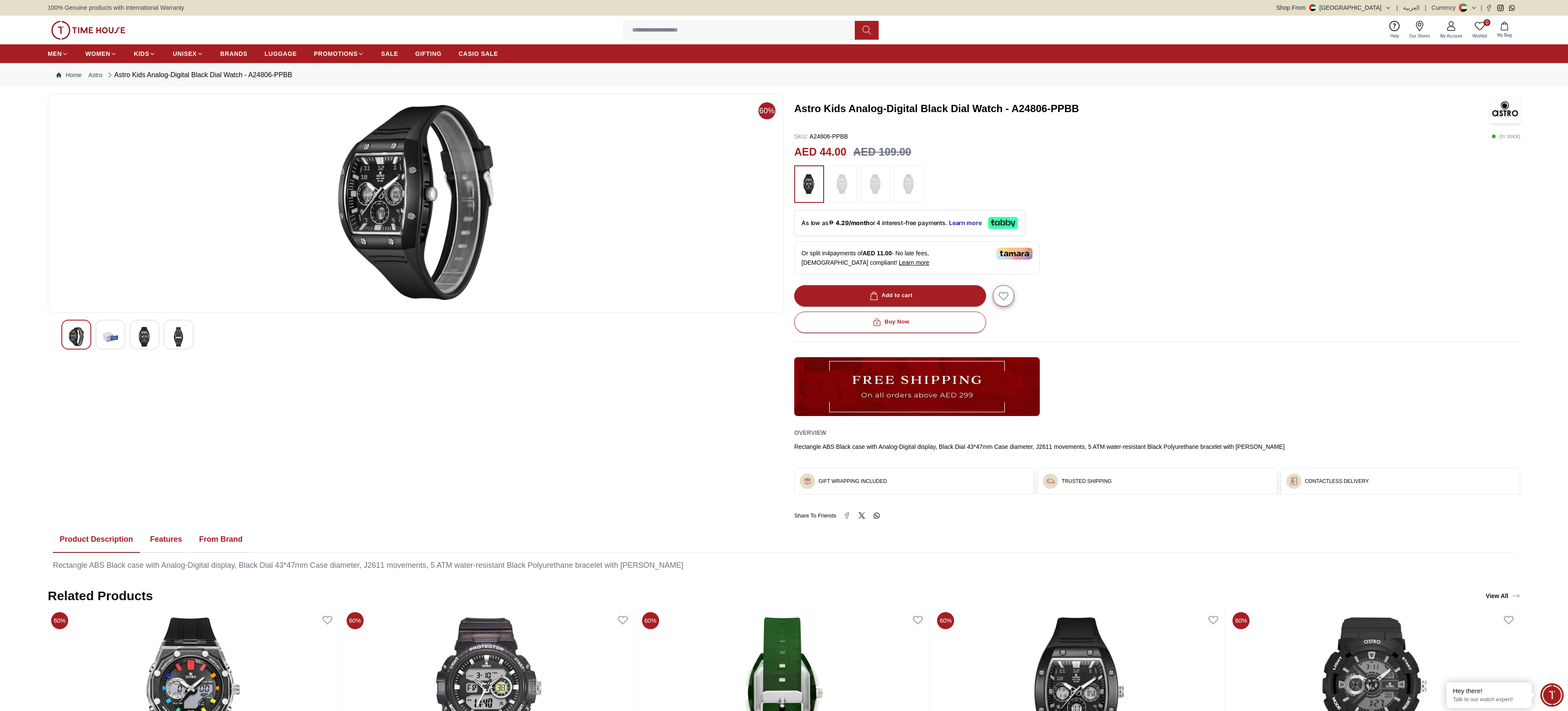
click at [109, 335] on img at bounding box center [110, 337] width 15 height 19
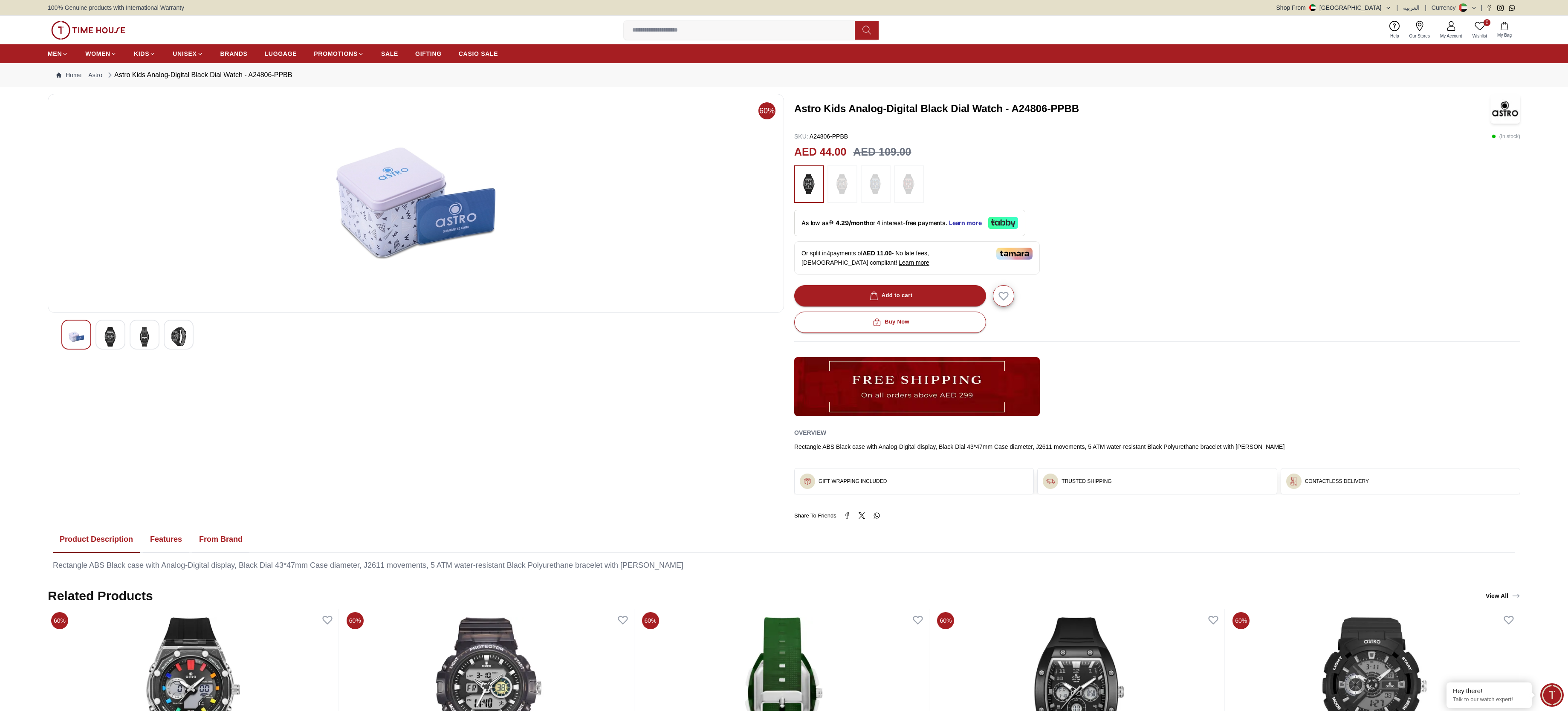
click at [131, 336] on div at bounding box center [144, 334] width 30 height 30
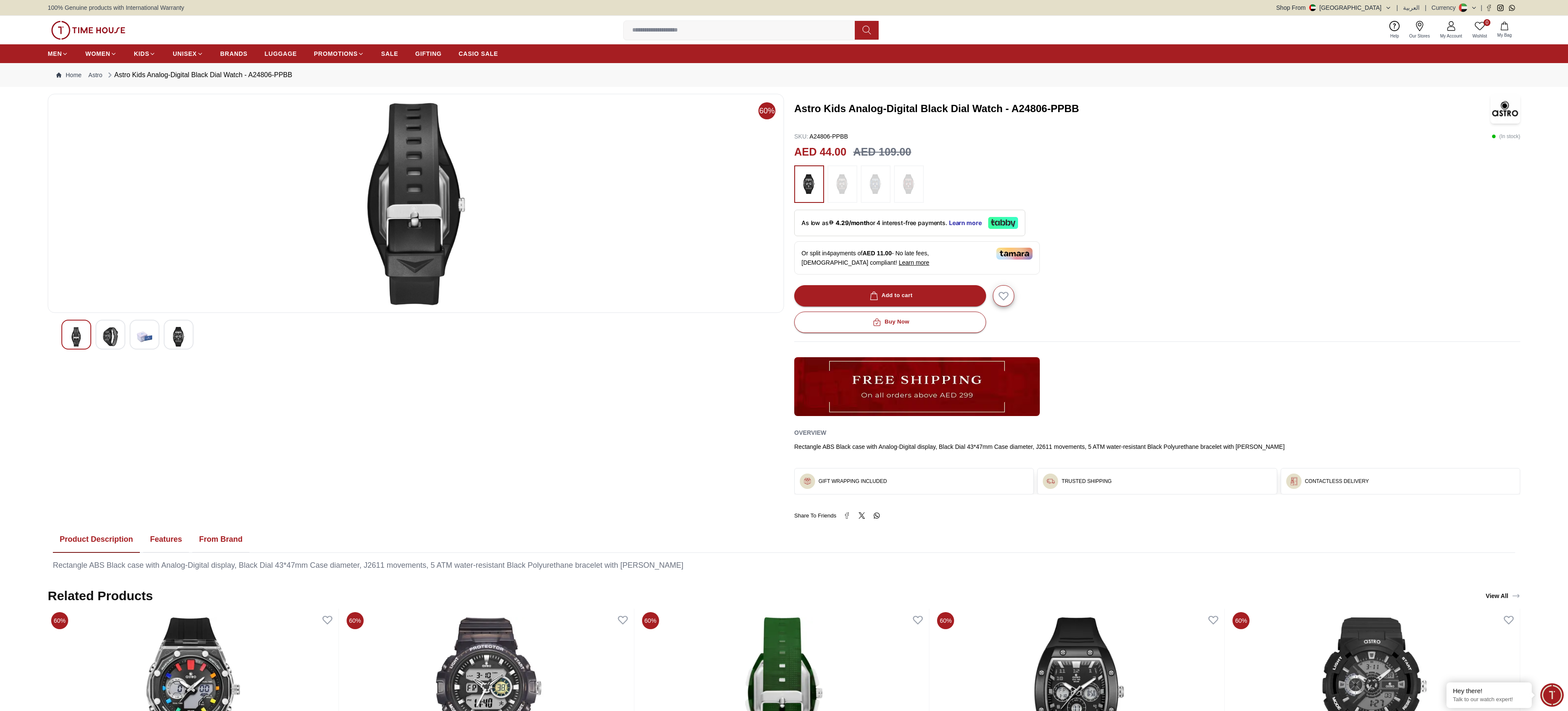
click at [105, 340] on img at bounding box center [110, 337] width 15 height 19
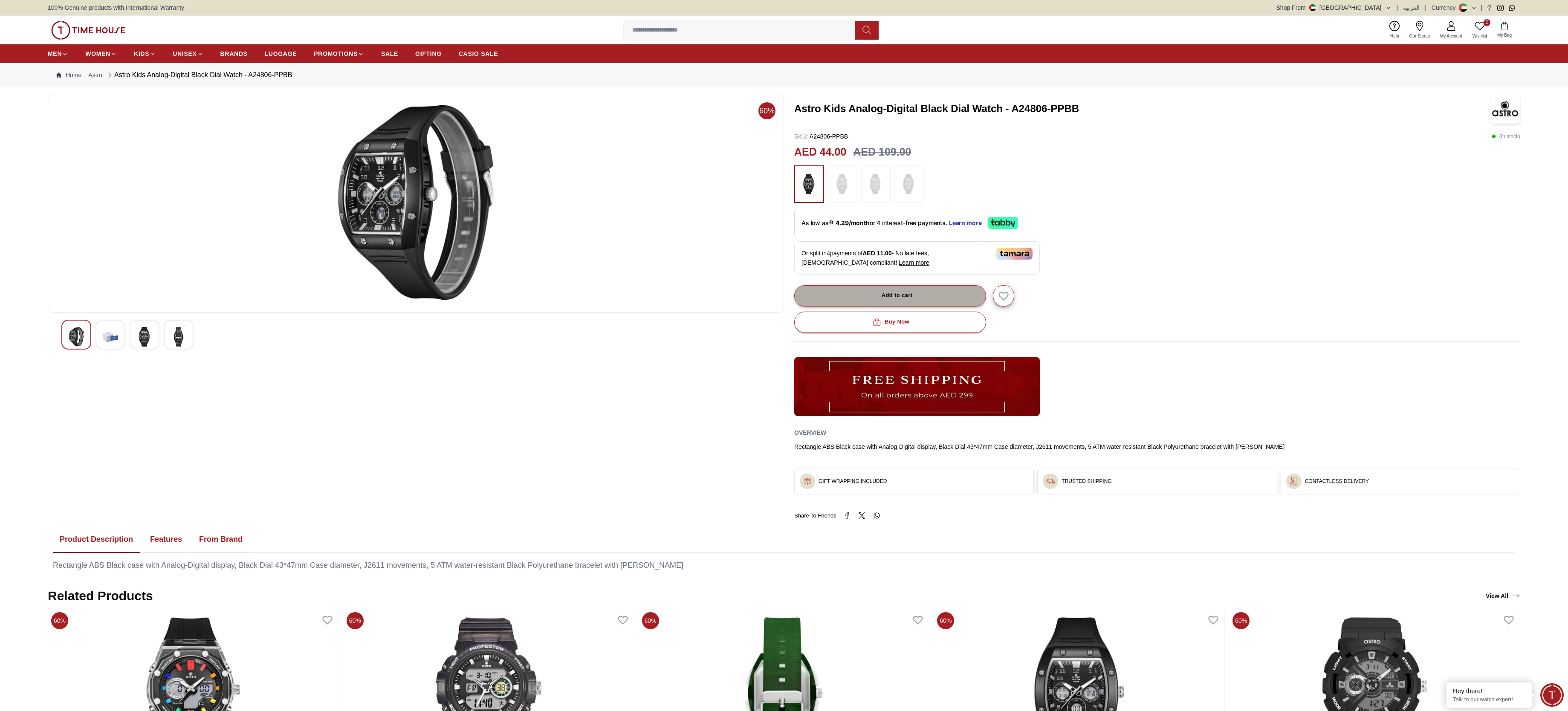
click at [893, 300] on div "Add to cart" at bounding box center [890, 295] width 45 height 10
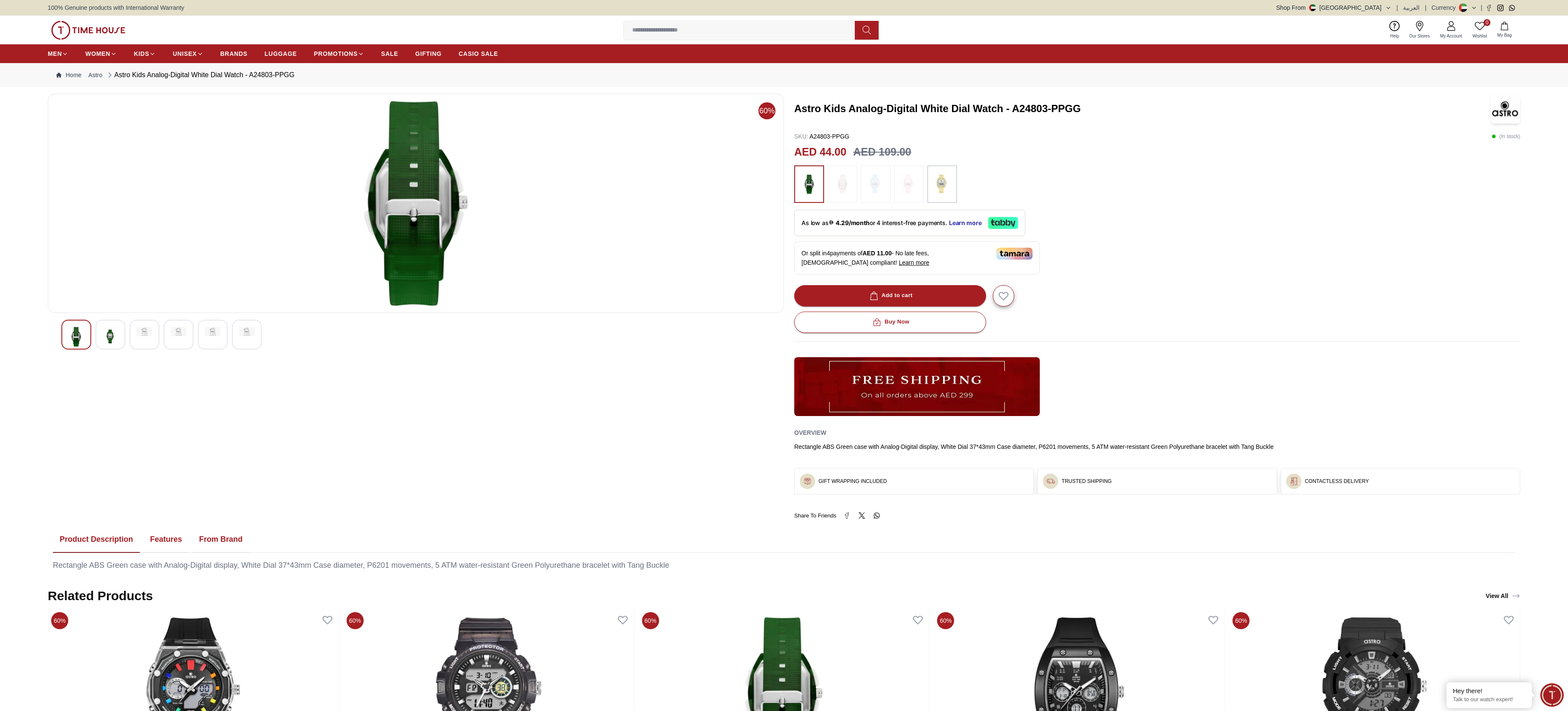
click at [808, 193] on img at bounding box center [809, 184] width 21 height 29
click at [951, 185] on img at bounding box center [942, 184] width 21 height 29
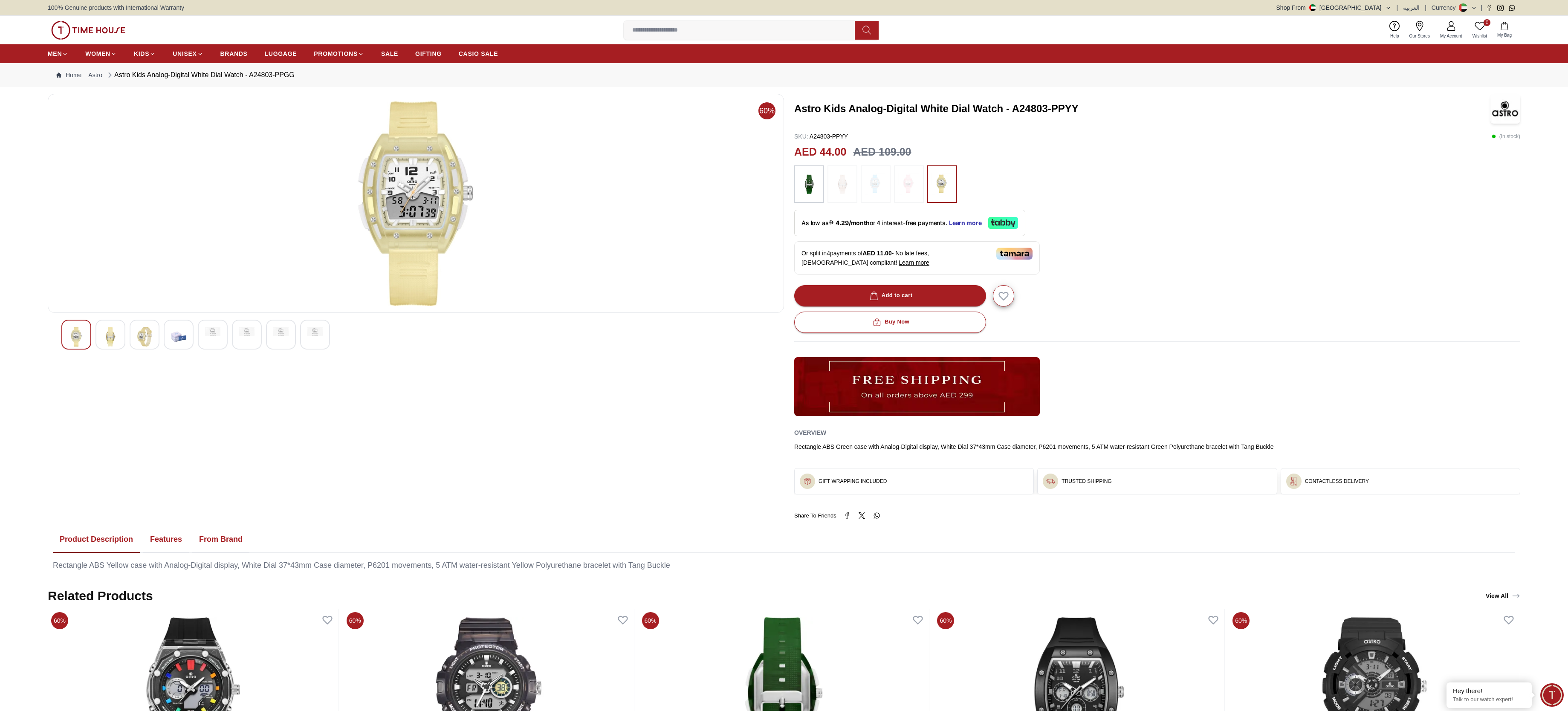
click at [804, 191] on img at bounding box center [809, 184] width 21 height 29
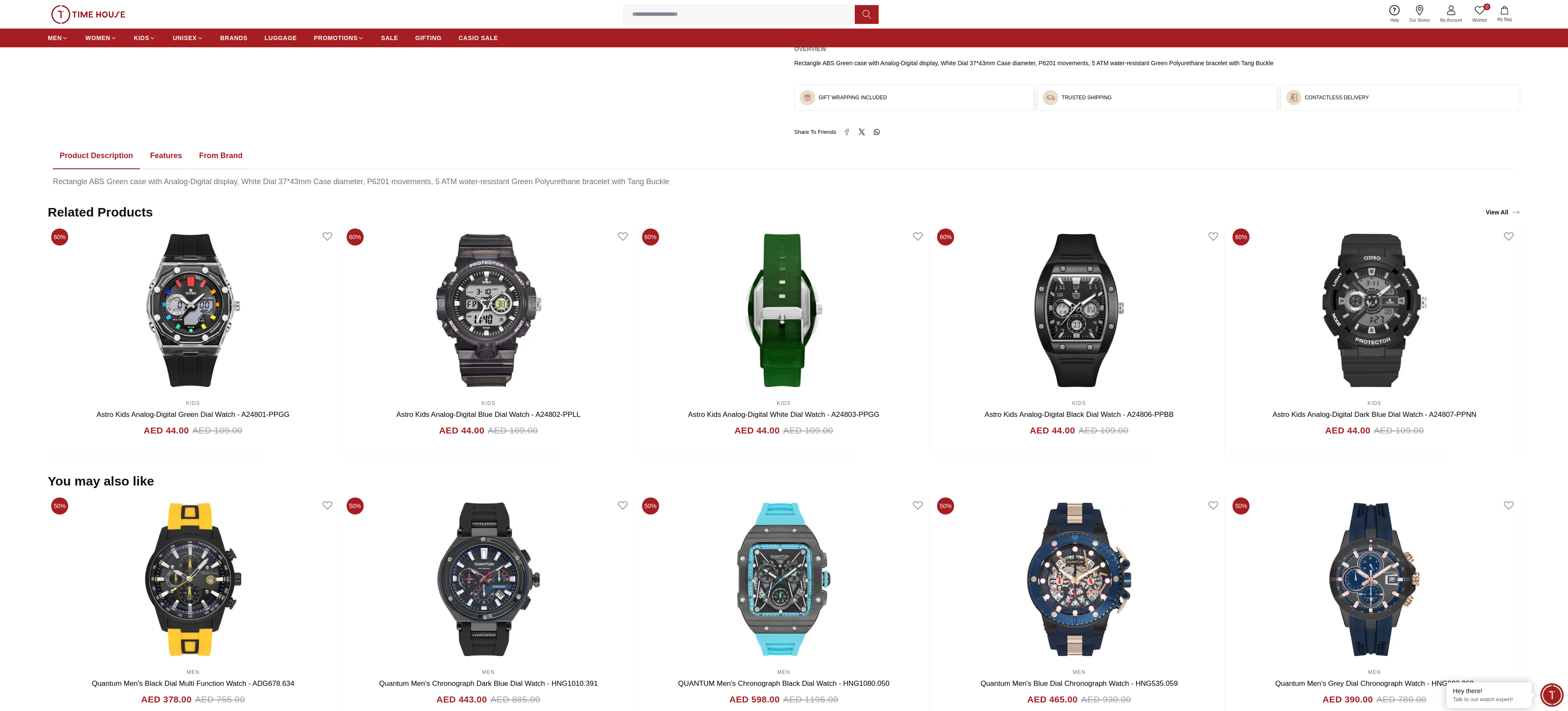
scroll to position [511, 0]
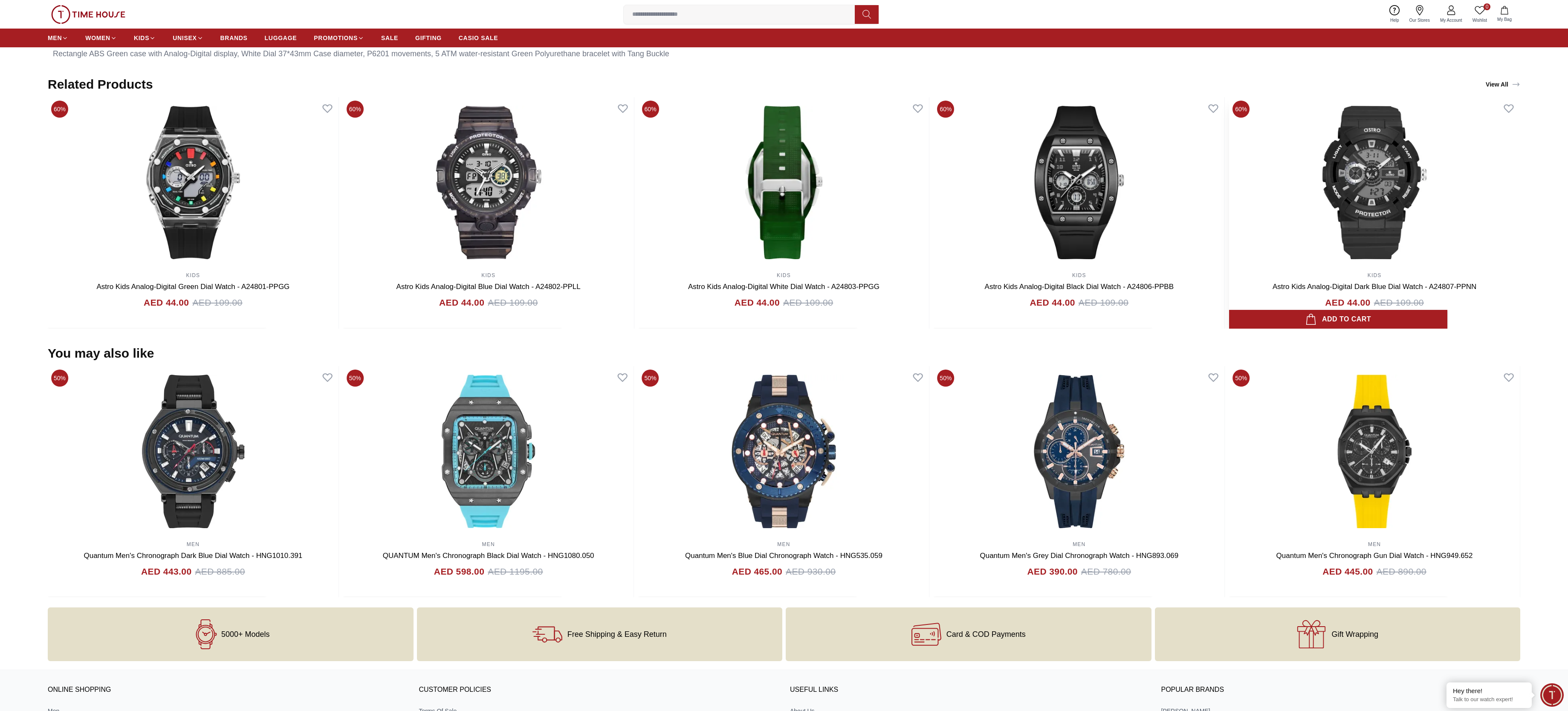
click at [1388, 226] on img at bounding box center [1374, 183] width 291 height 170
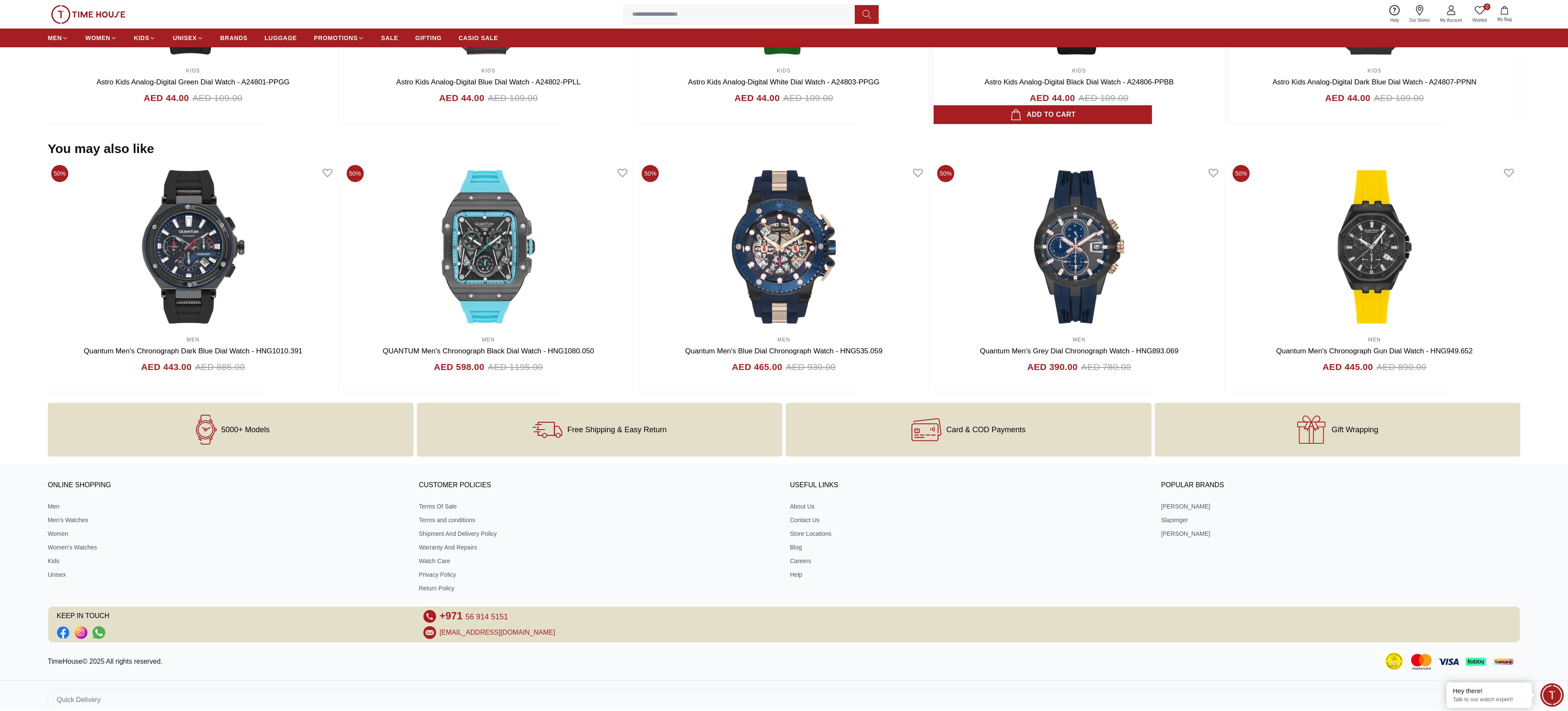
scroll to position [735, 0]
